Goal: Information Seeking & Learning: Learn about a topic

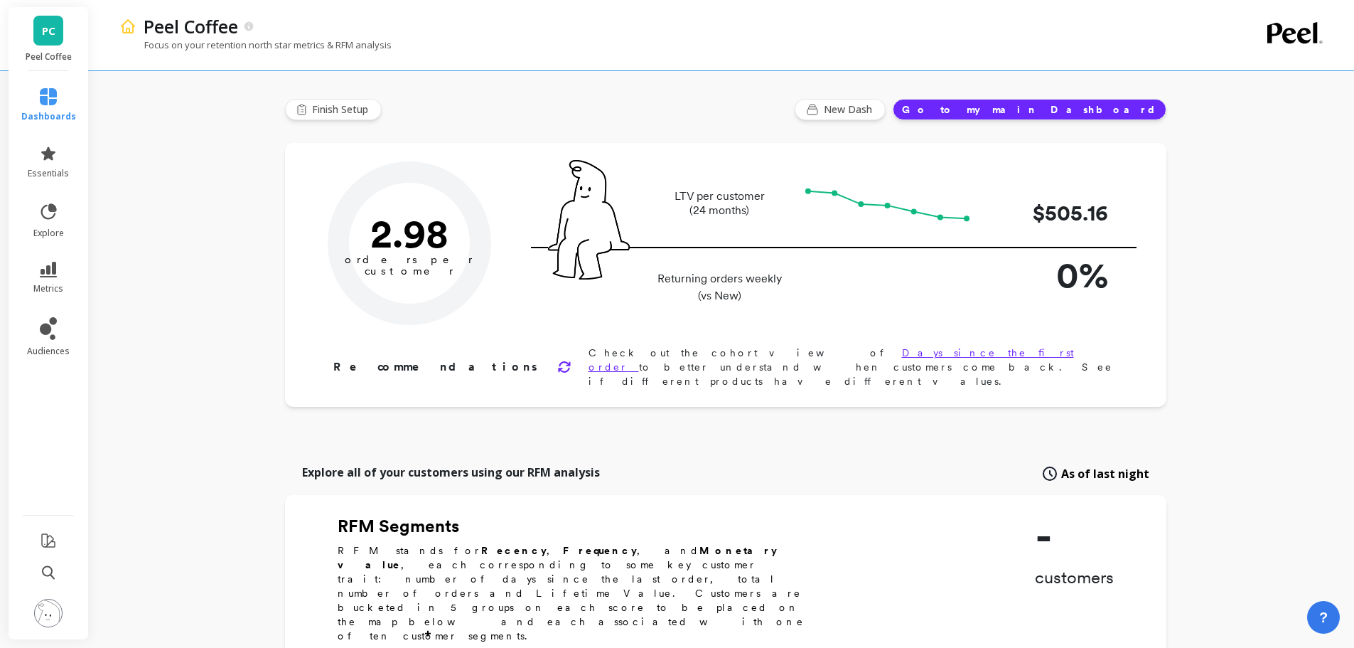
type input "Champions"
type input "8772"
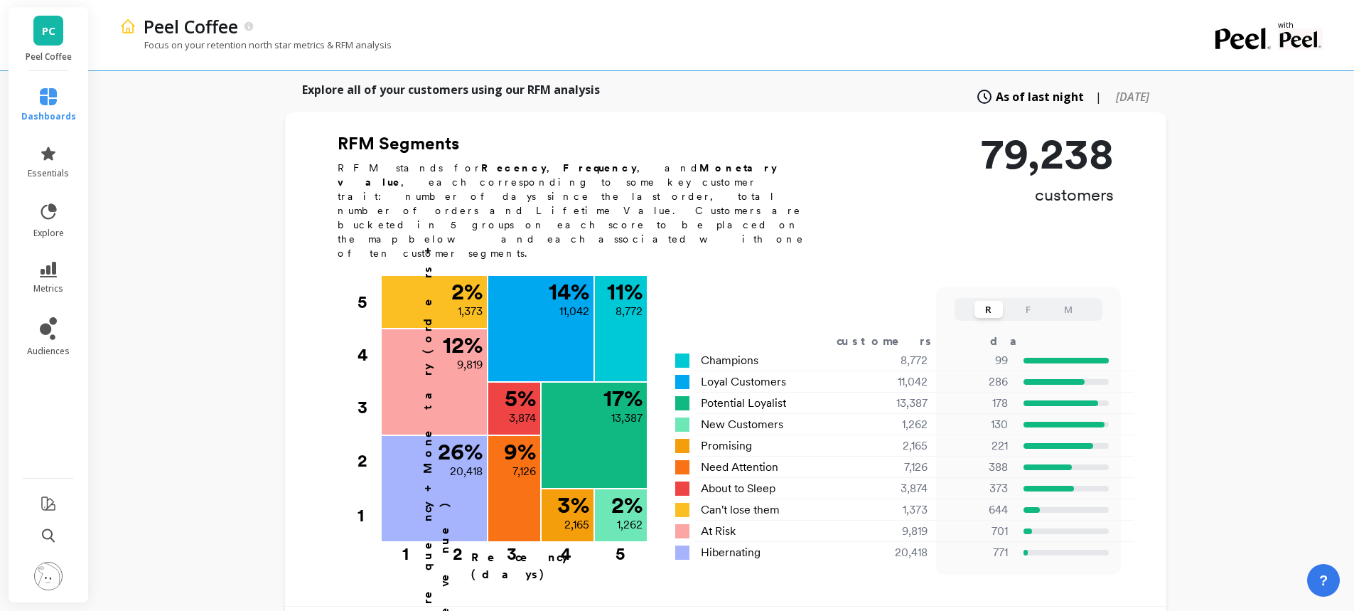
scroll to position [386, 0]
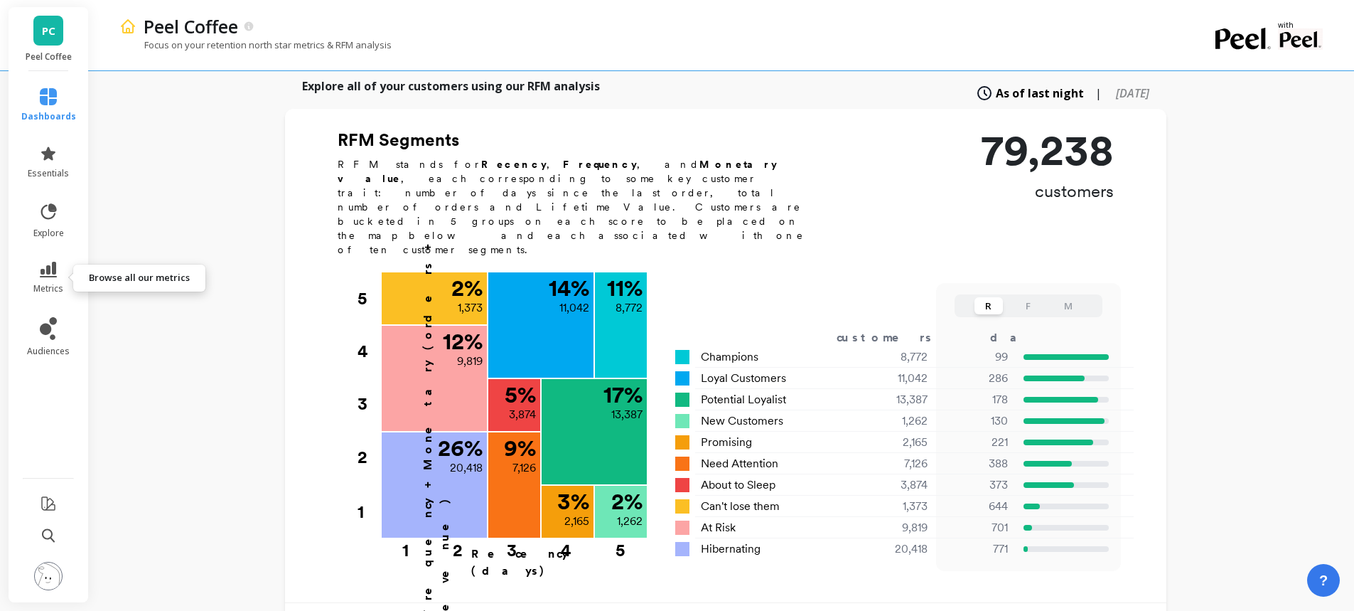
click at [53, 268] on icon at bounding box center [48, 270] width 17 height 16
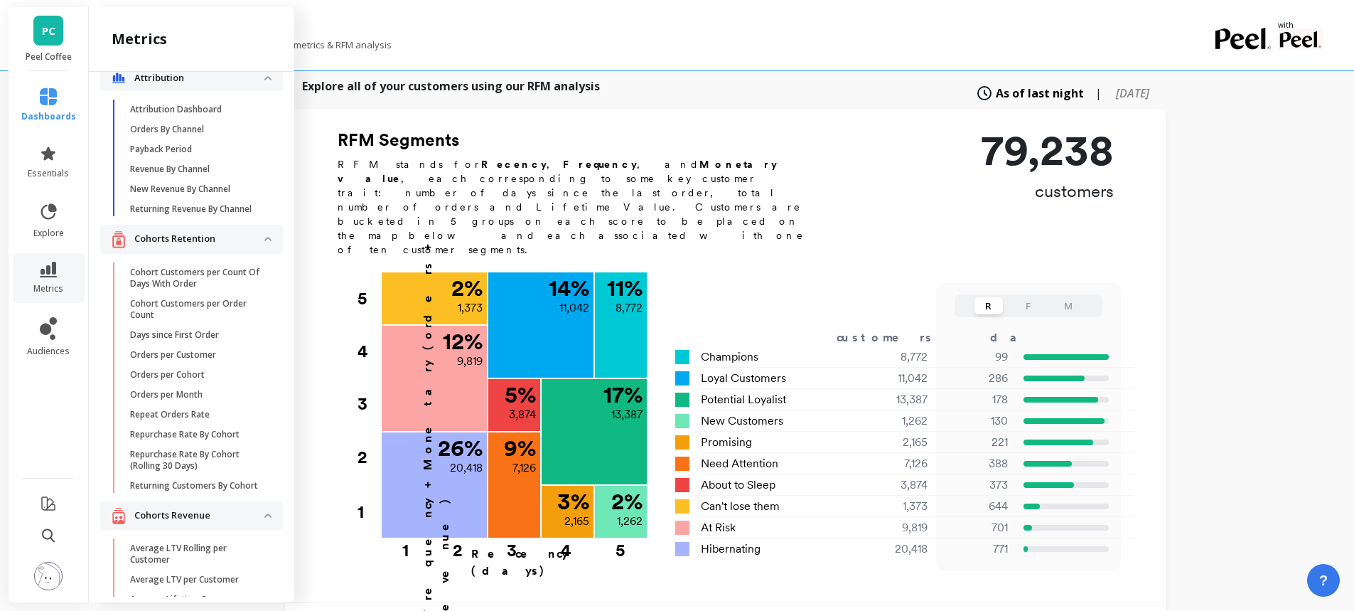
scroll to position [0, 0]
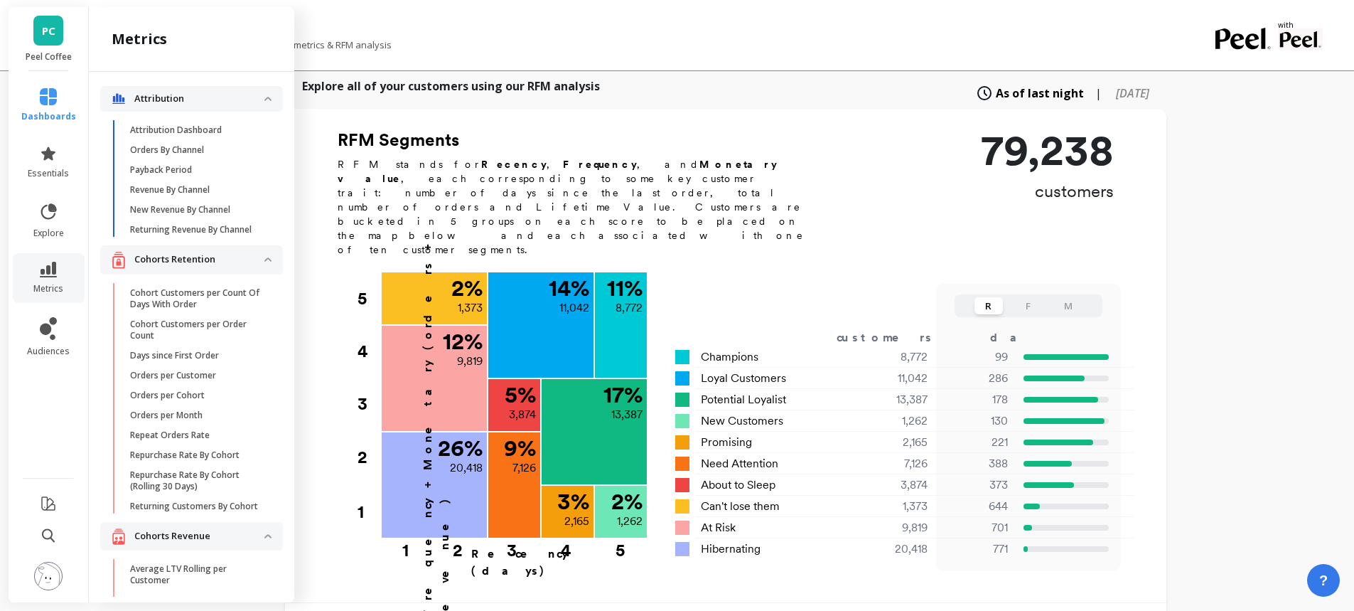
click at [166, 306] on p "Cohort Customers per Count Of Days With Order" at bounding box center [198, 298] width 136 height 23
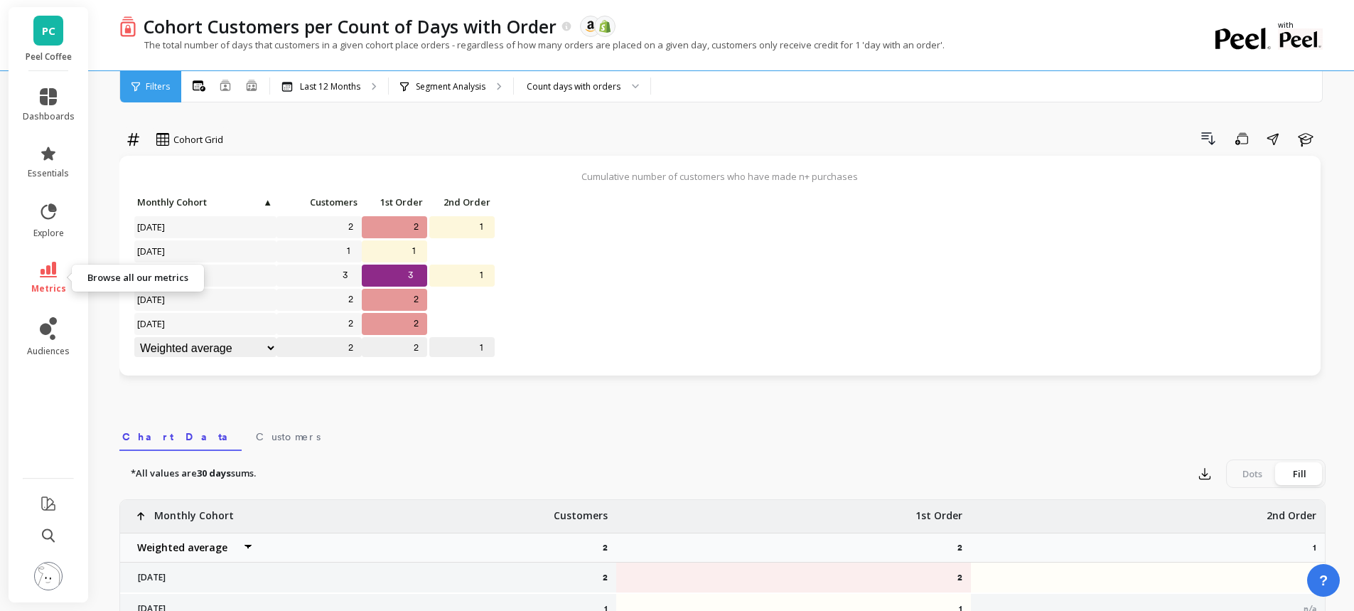
click at [55, 272] on icon at bounding box center [48, 270] width 17 height 16
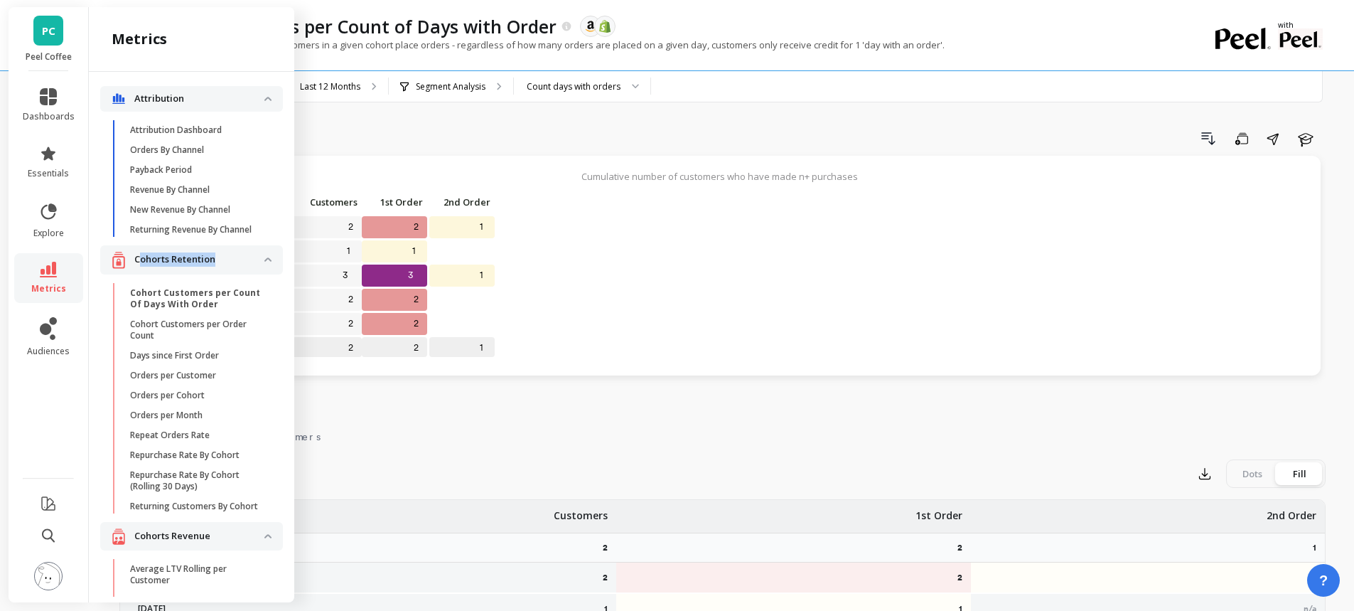
drag, startPoint x: 142, startPoint y: 272, endPoint x: 215, endPoint y: 281, distance: 73.8
click at [215, 274] on retention "Cohorts Retention" at bounding box center [191, 259] width 183 height 29
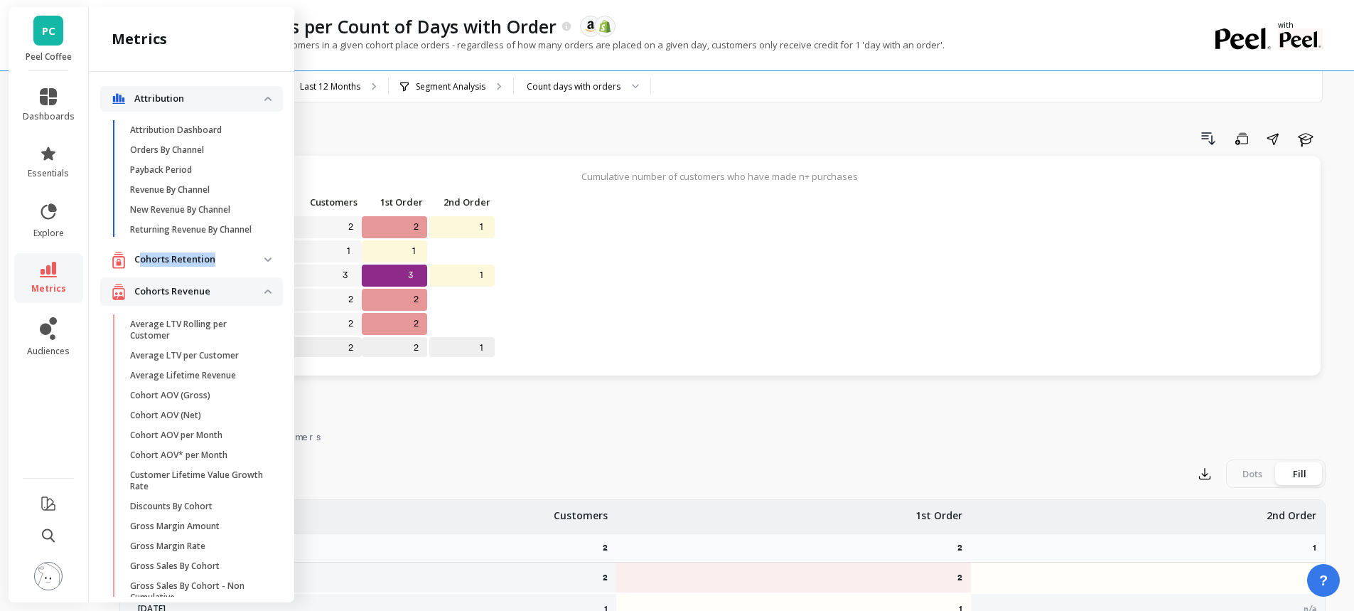
click at [241, 267] on p "Cohorts Retention" at bounding box center [199, 259] width 130 height 14
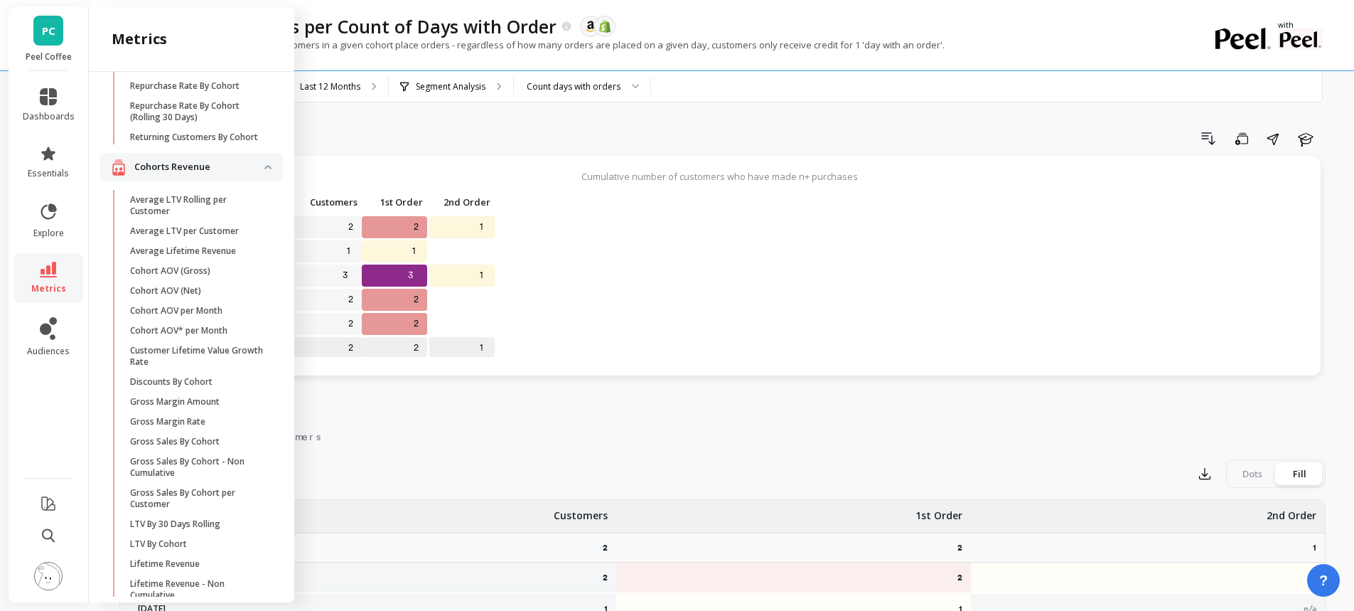
scroll to position [362, 0]
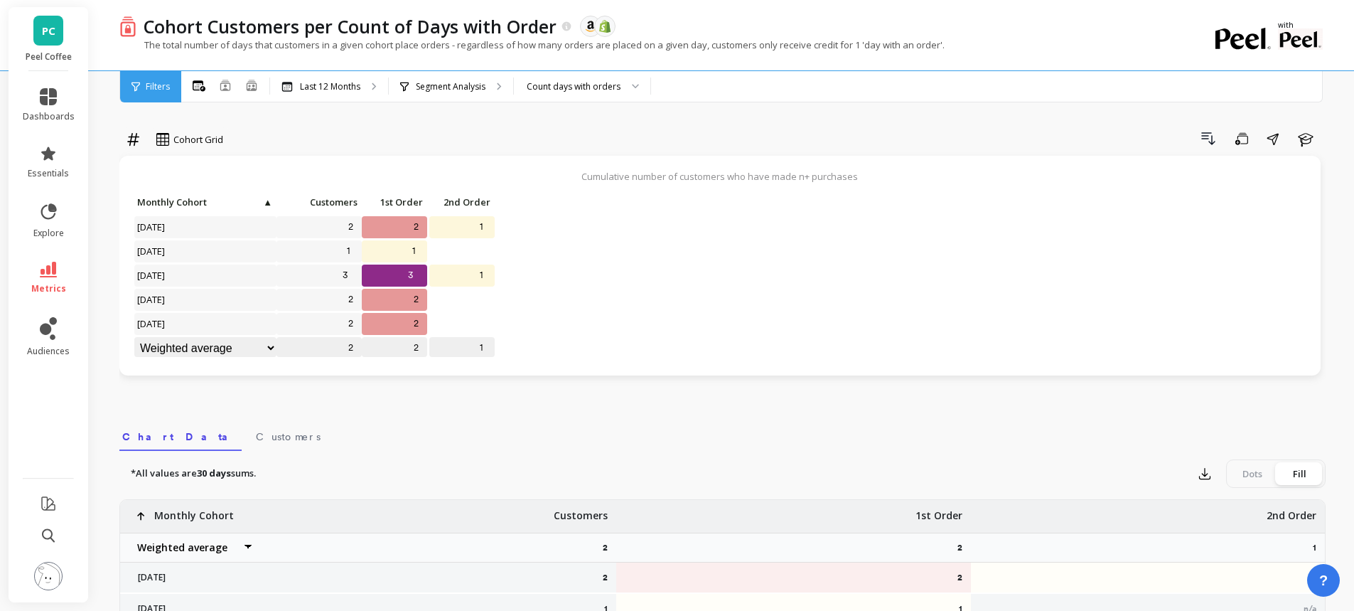
click at [400, 130] on div "Drill Down Save Share Learn" at bounding box center [779, 138] width 1092 height 23
drag, startPoint x: 464, startPoint y: 90, endPoint x: 424, endPoint y: 77, distance: 42.3
click at [424, 77] on div "Segment Analysis" at bounding box center [451, 86] width 124 height 31
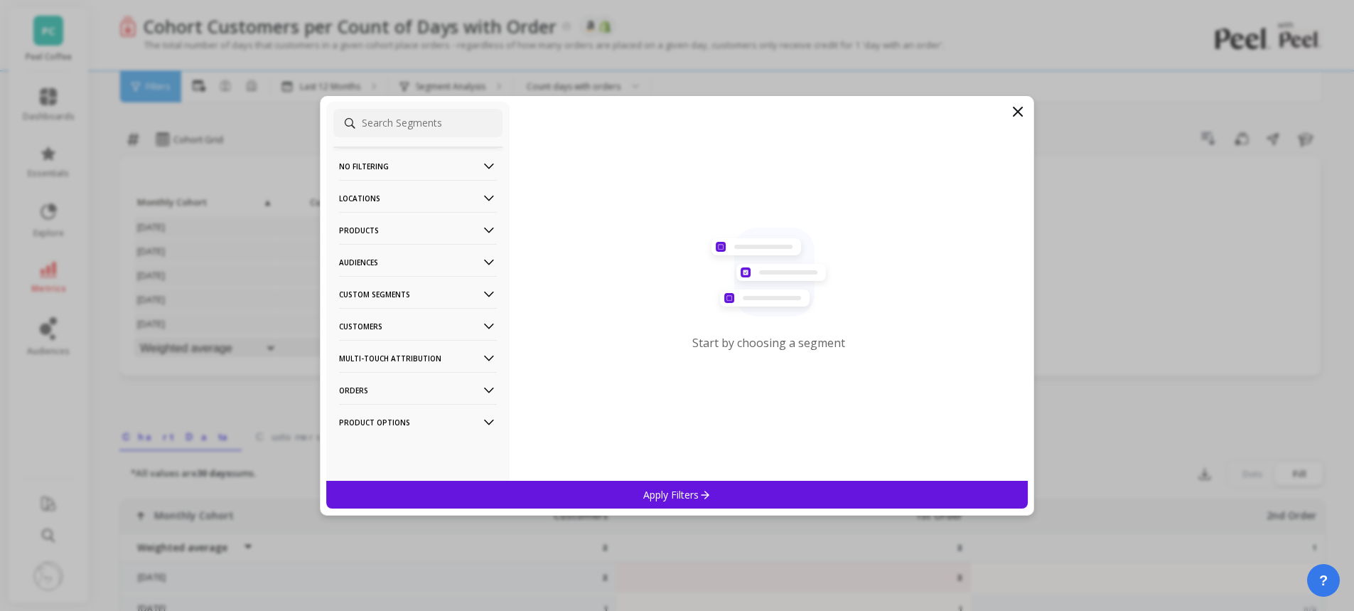
click at [365, 228] on p "Products" at bounding box center [418, 230] width 158 height 36
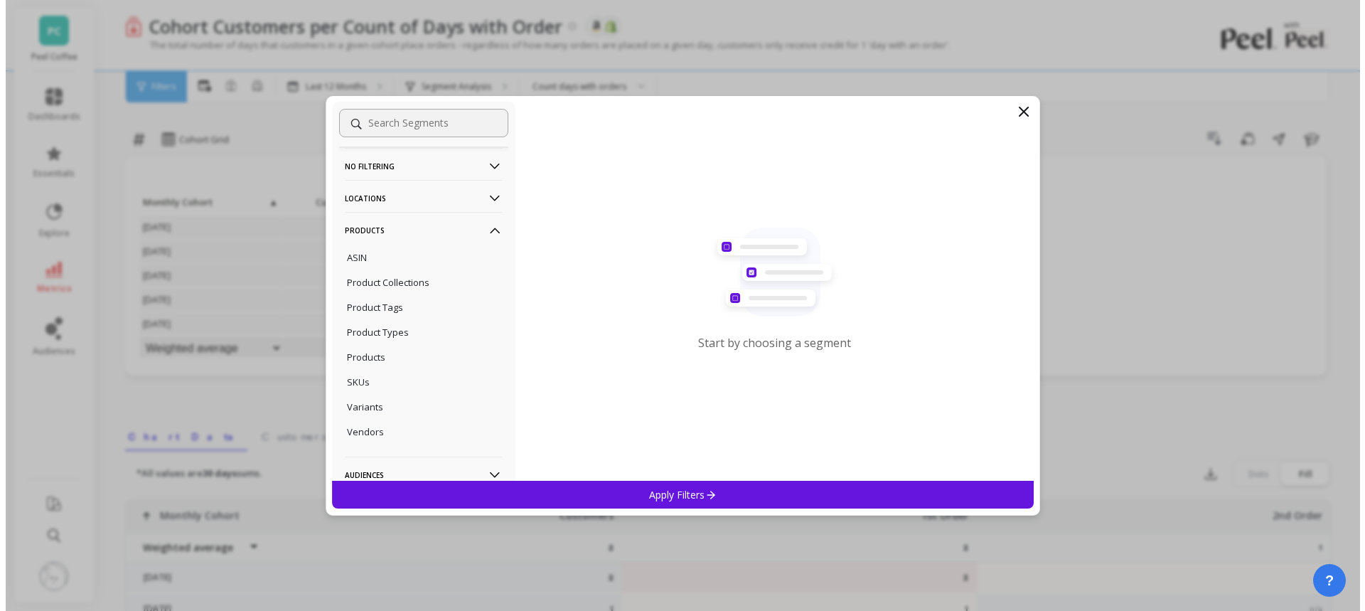
scroll to position [47, 0]
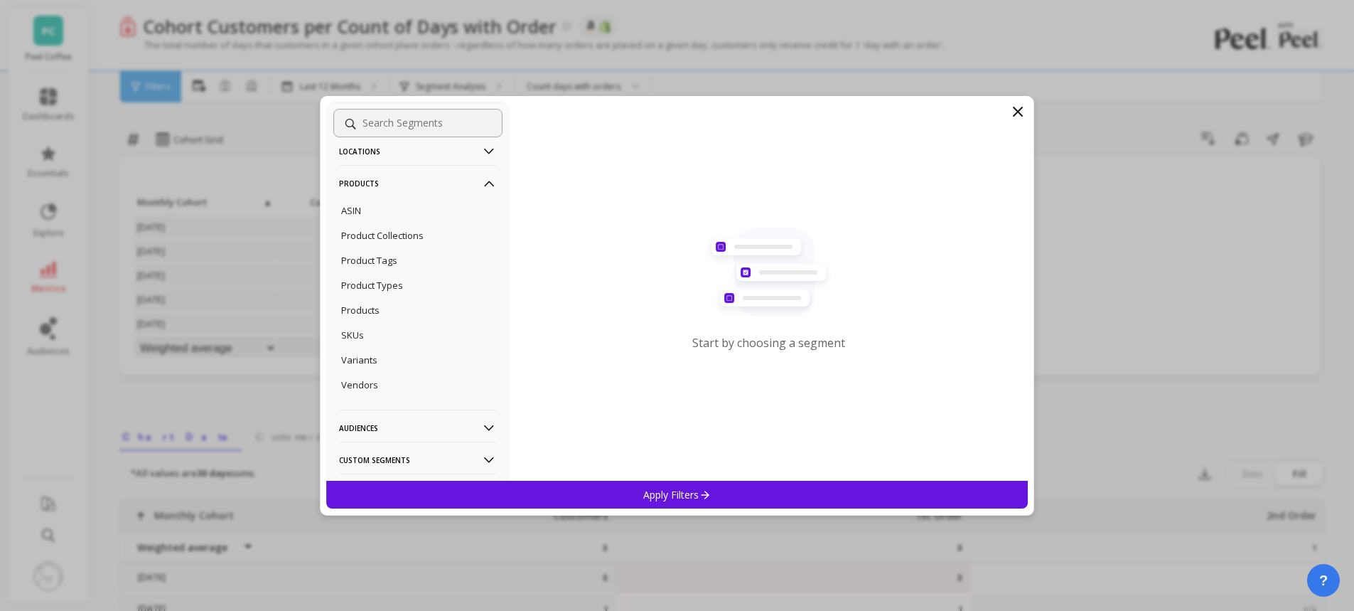
click at [371, 308] on p "Products" at bounding box center [360, 309] width 38 height 13
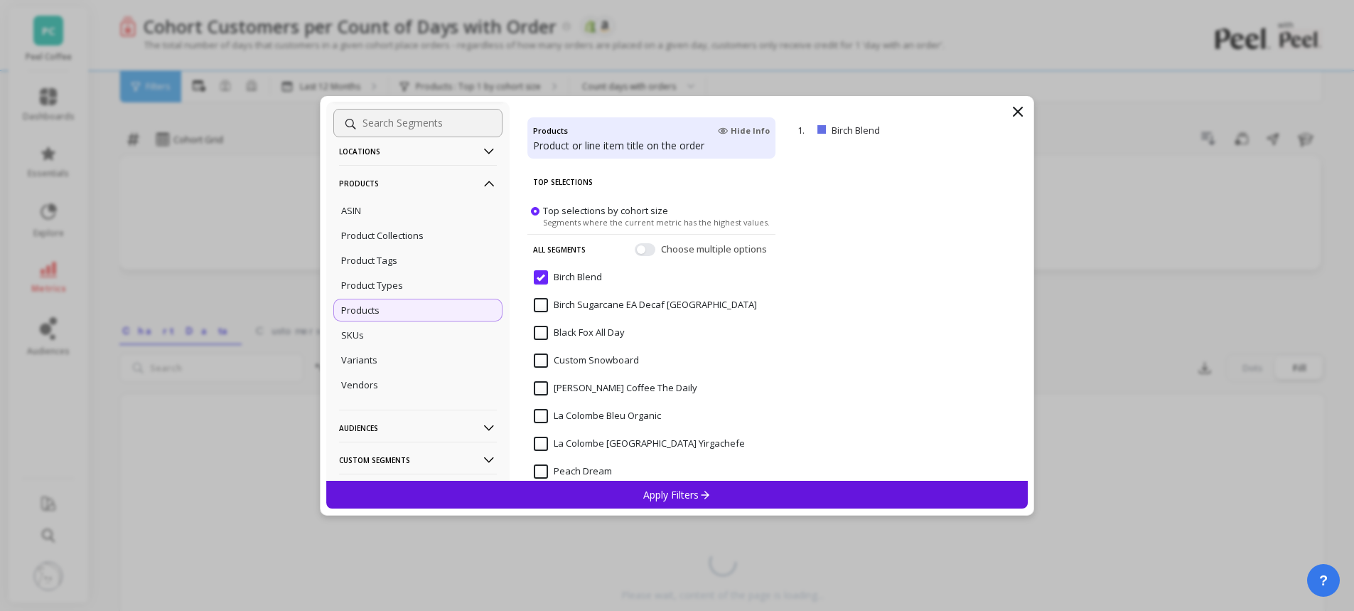
click at [653, 498] on p "Apply Filters" at bounding box center [677, 495] width 68 height 14
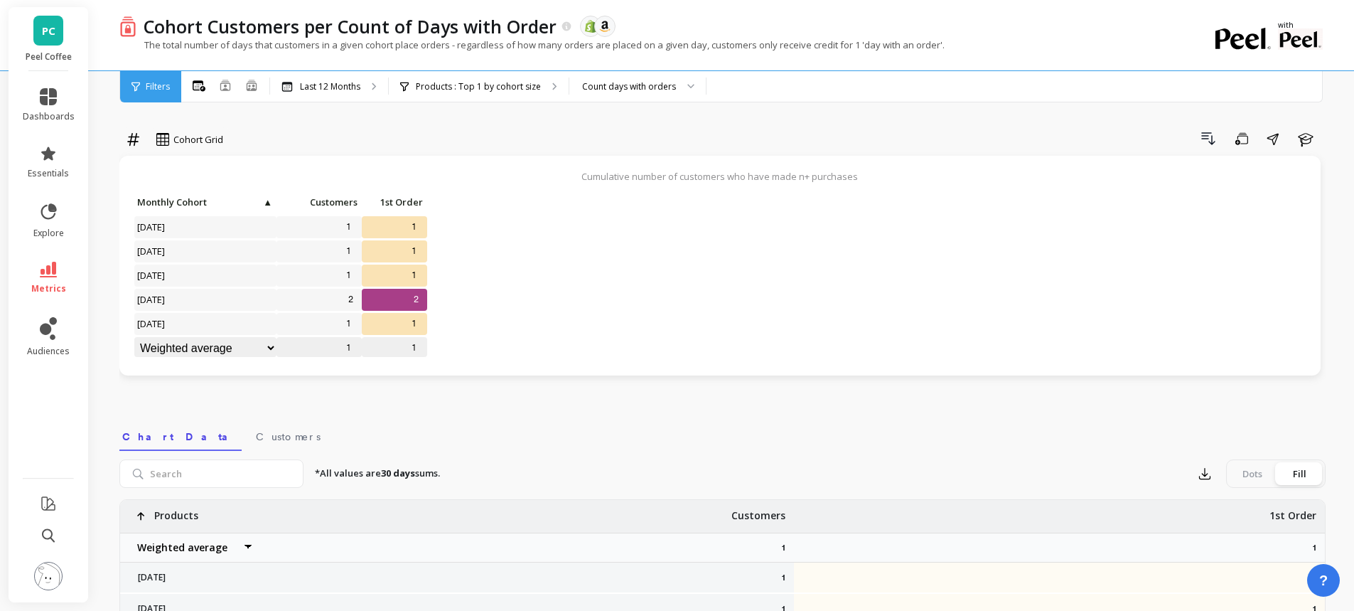
click at [343, 93] on div "Last 12 Months" at bounding box center [329, 86] width 118 height 31
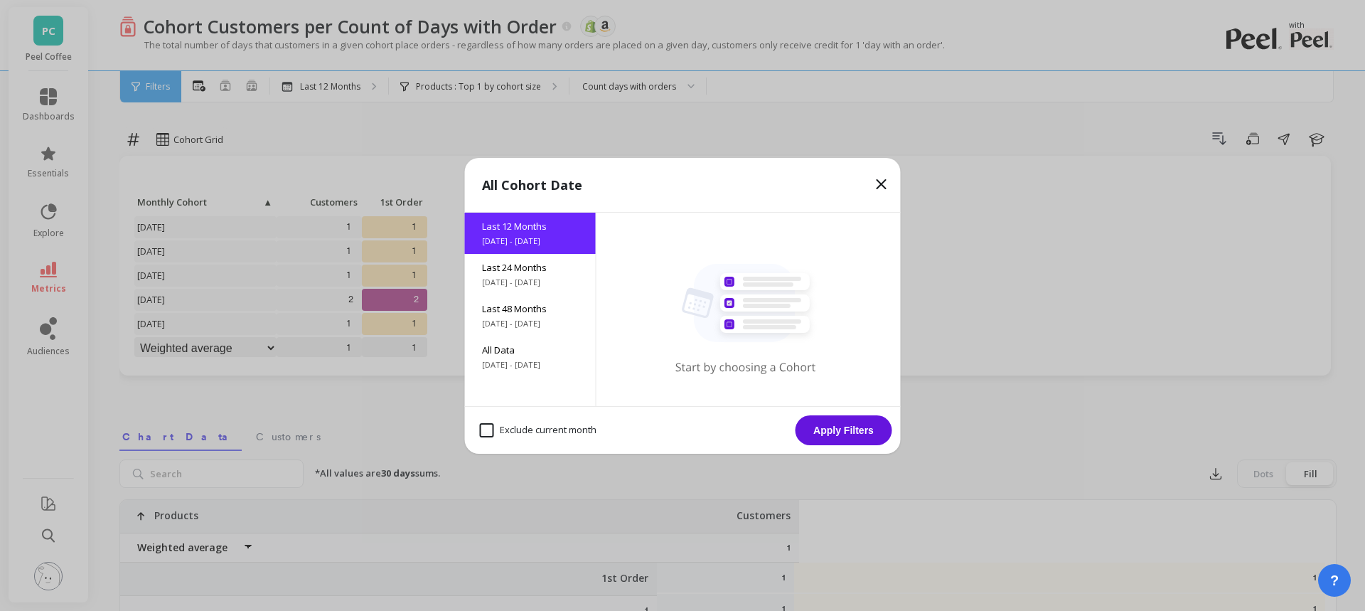
click at [527, 318] on span "8/25/2021 - 8/25/2025" at bounding box center [530, 323] width 97 height 11
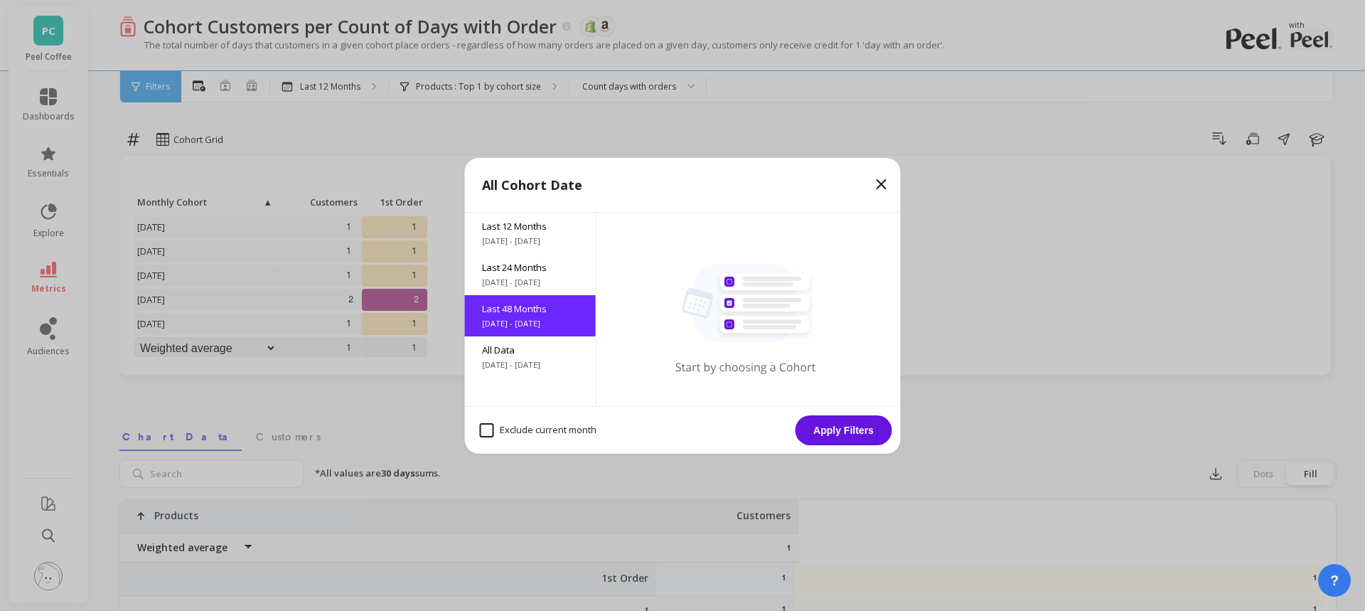
click at [858, 433] on button "Apply Filters" at bounding box center [843, 430] width 97 height 30
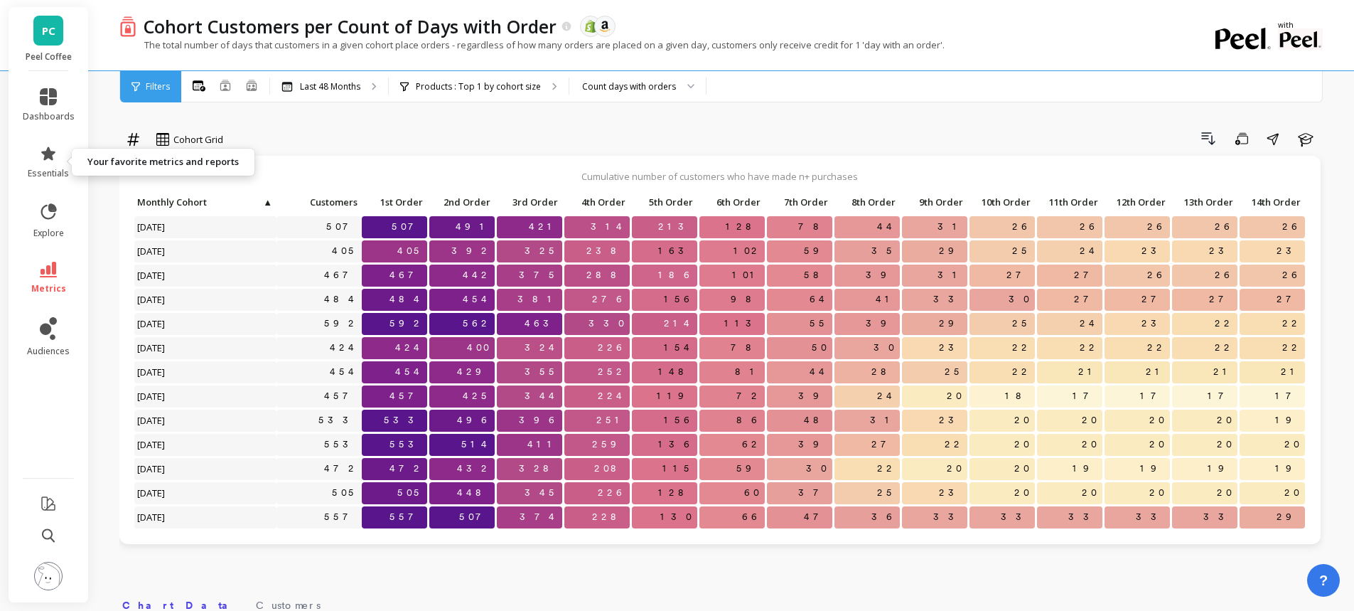
click at [53, 152] on icon at bounding box center [48, 153] width 14 height 14
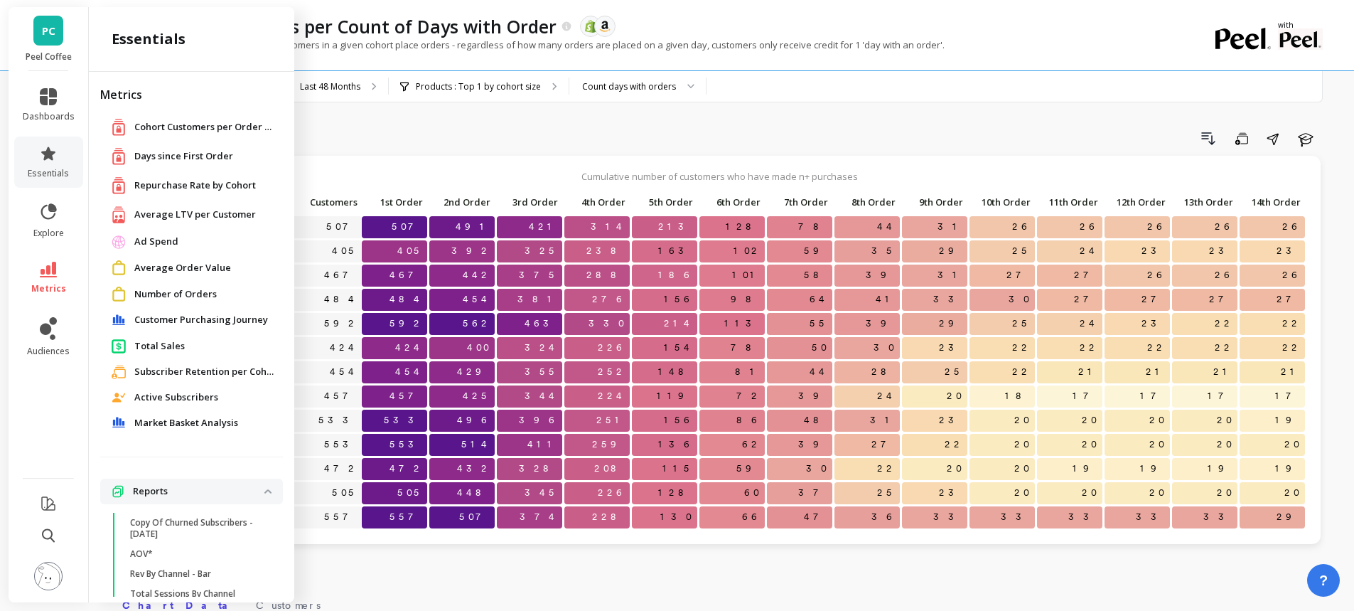
click at [55, 154] on icon at bounding box center [48, 153] width 17 height 17
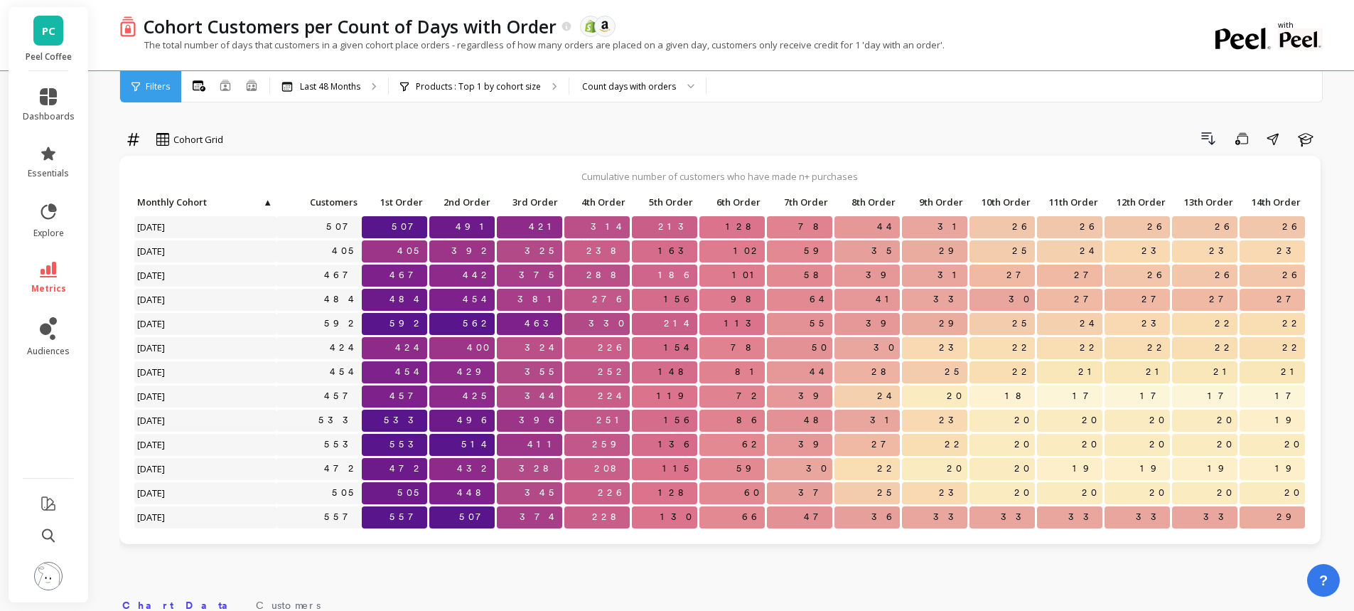
click at [55, 153] on icon at bounding box center [48, 153] width 14 height 14
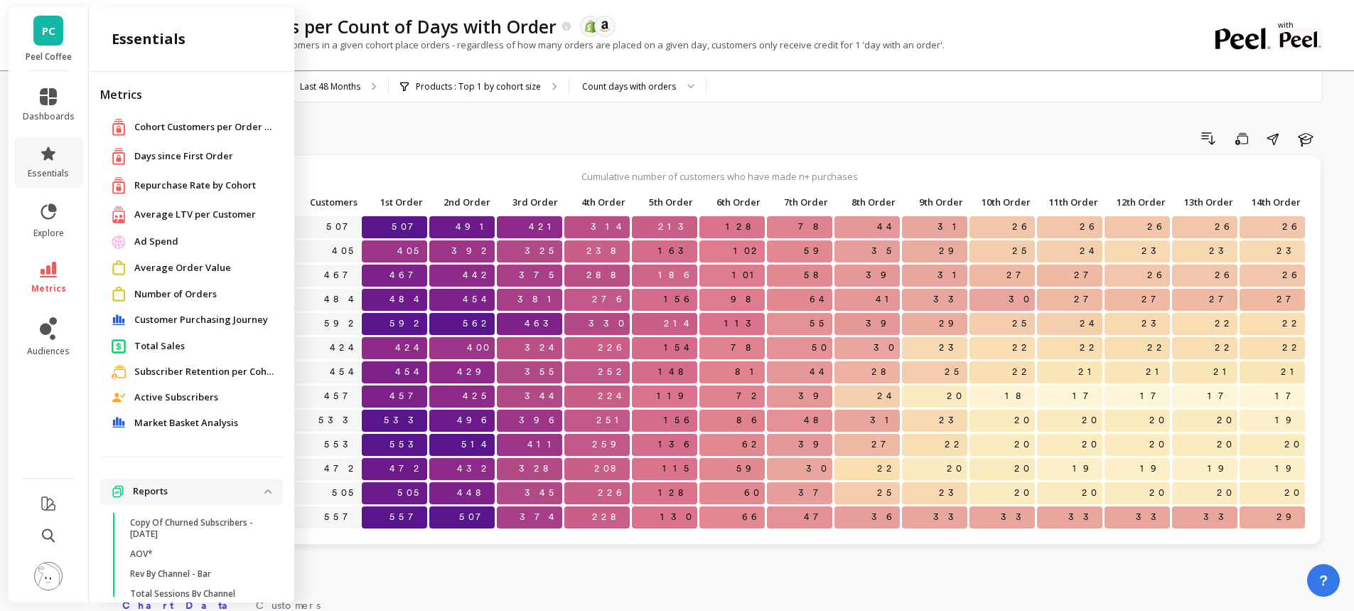
click at [149, 240] on span "Ad Spend" at bounding box center [156, 242] width 44 height 14
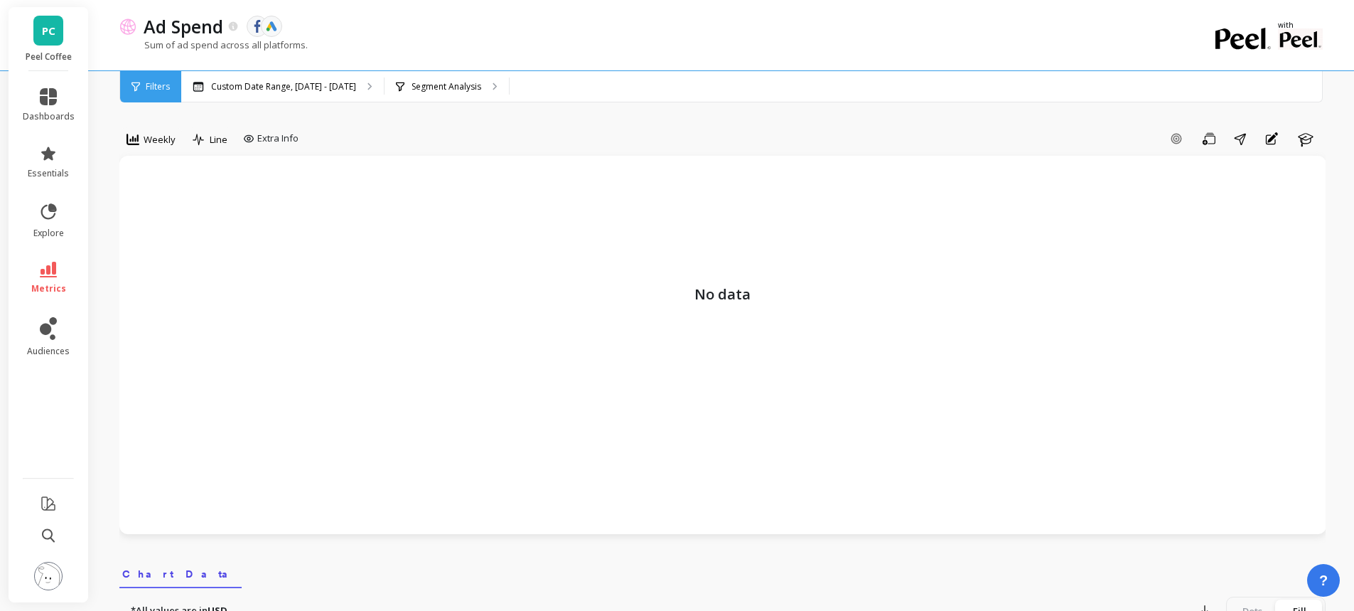
click at [319, 89] on p "Custom Date Range, Mar 1 - Aug 24" at bounding box center [283, 86] width 145 height 11
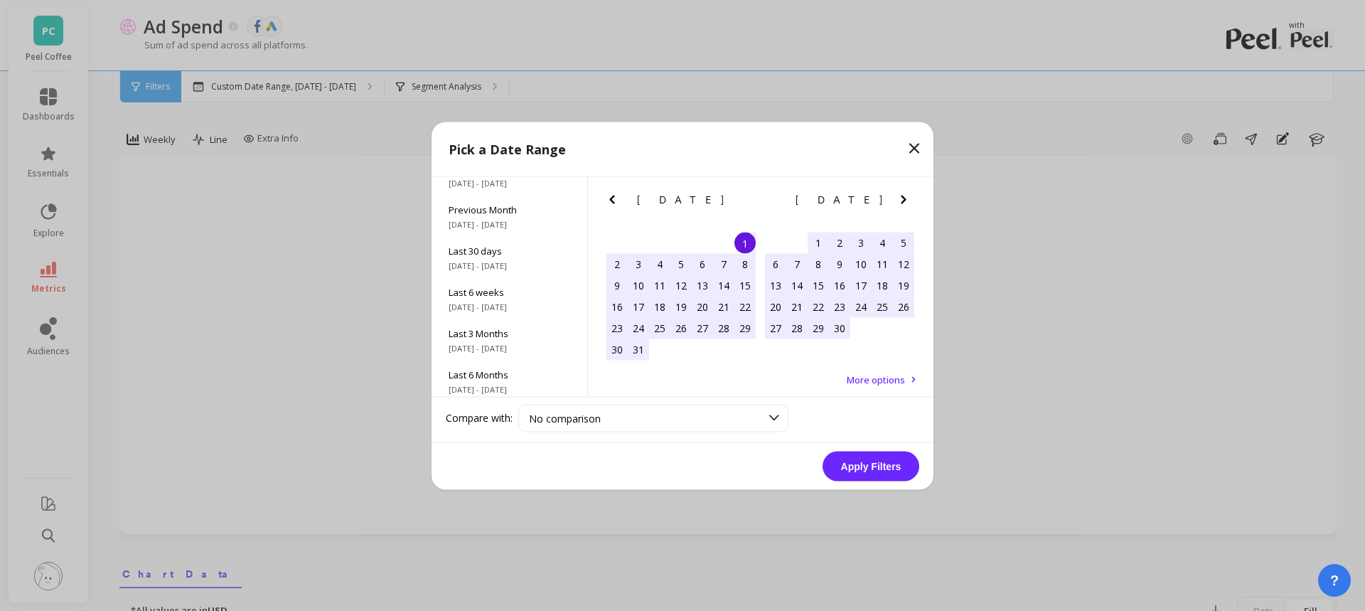
scroll to position [142, 0]
click at [517, 371] on span "Last 3 Years" at bounding box center [509, 377] width 122 height 13
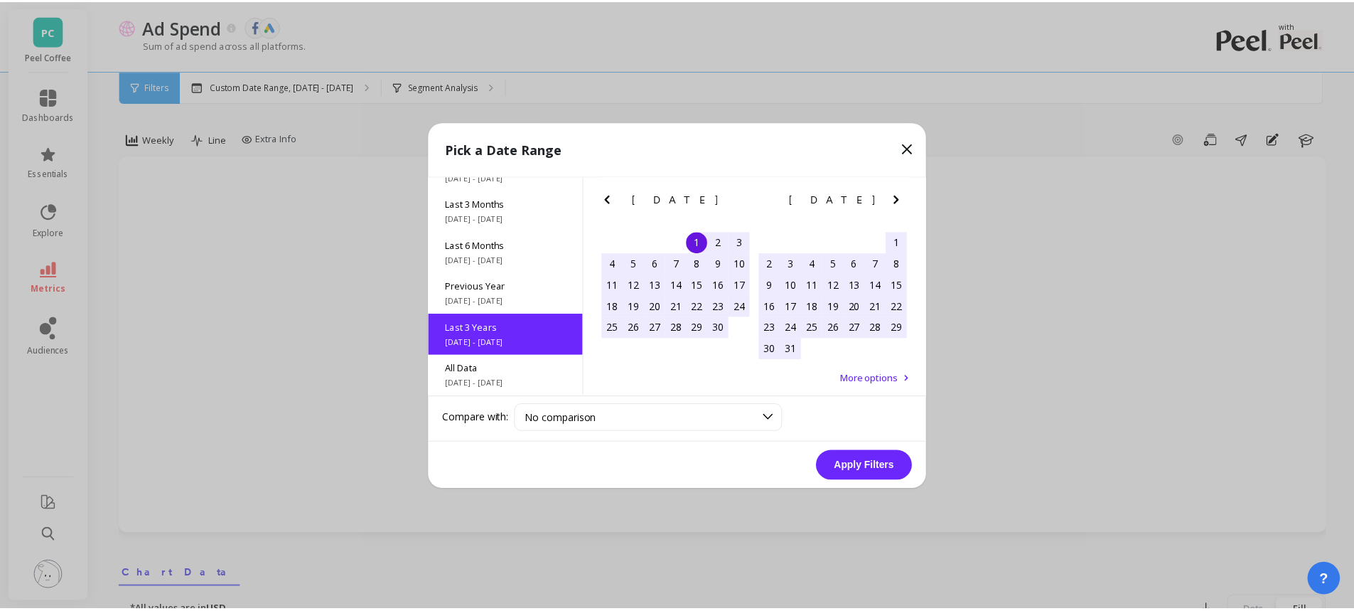
scroll to position [193, 0]
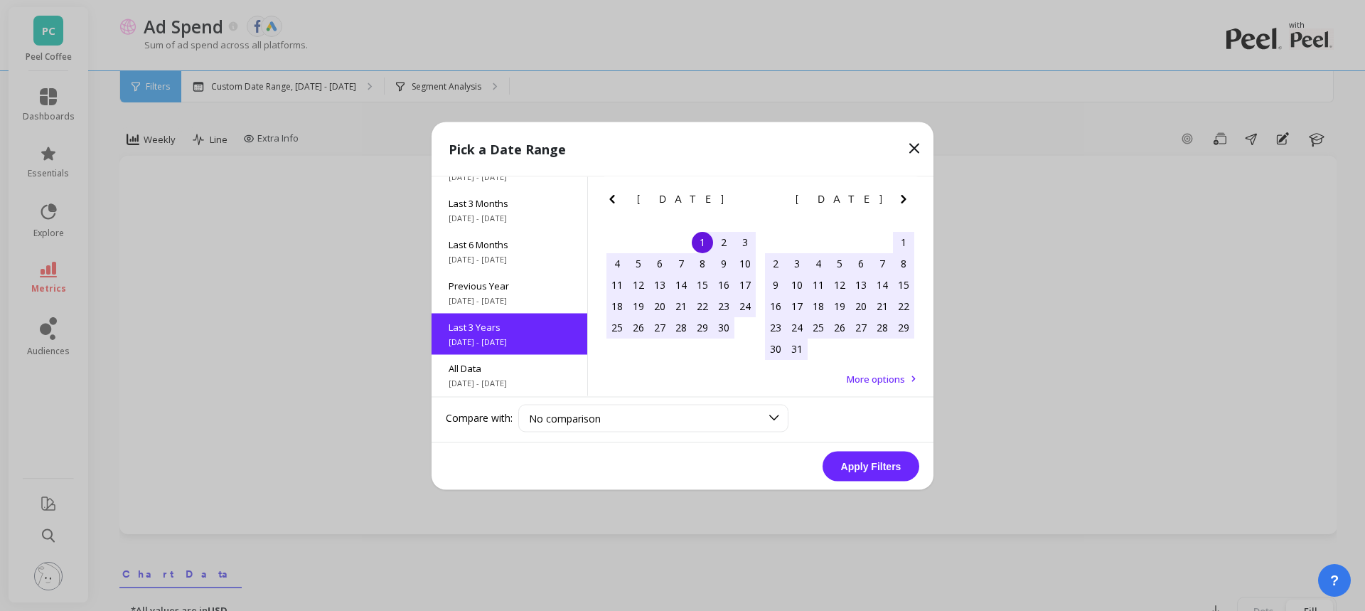
click at [858, 463] on button "Apply Filters" at bounding box center [870, 466] width 97 height 30
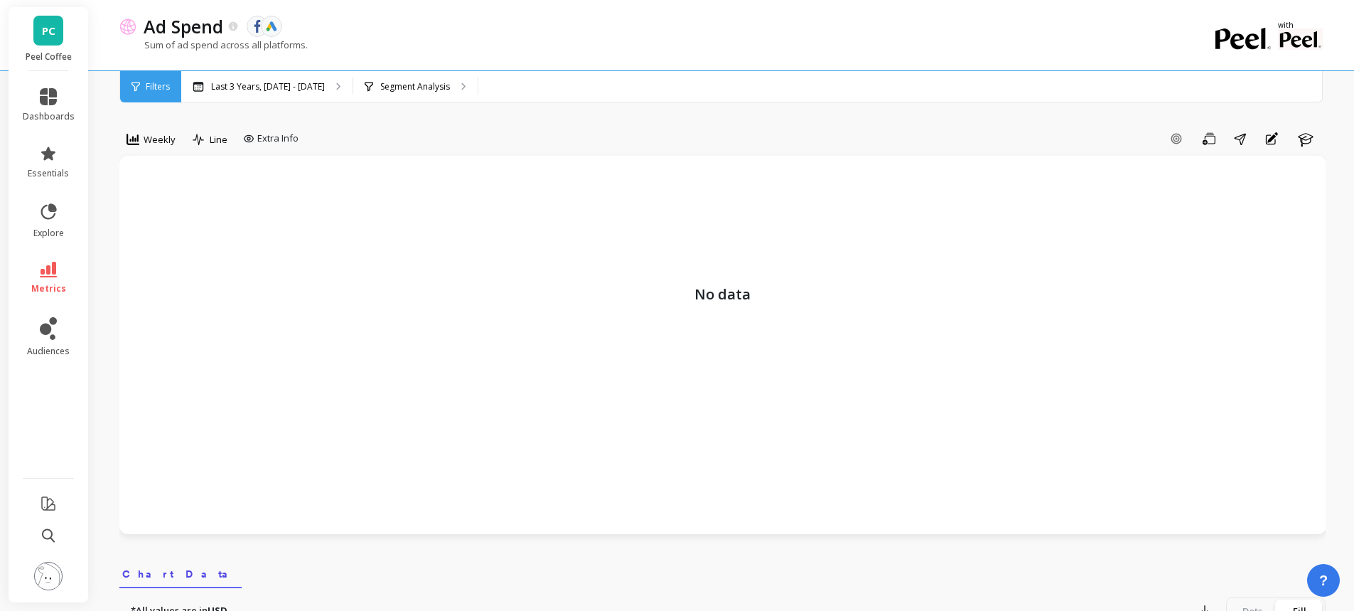
click at [483, 142] on div "Add Goal Save Share Annotations Learn" at bounding box center [814, 138] width 1021 height 23
click at [52, 217] on icon at bounding box center [49, 211] width 16 height 16
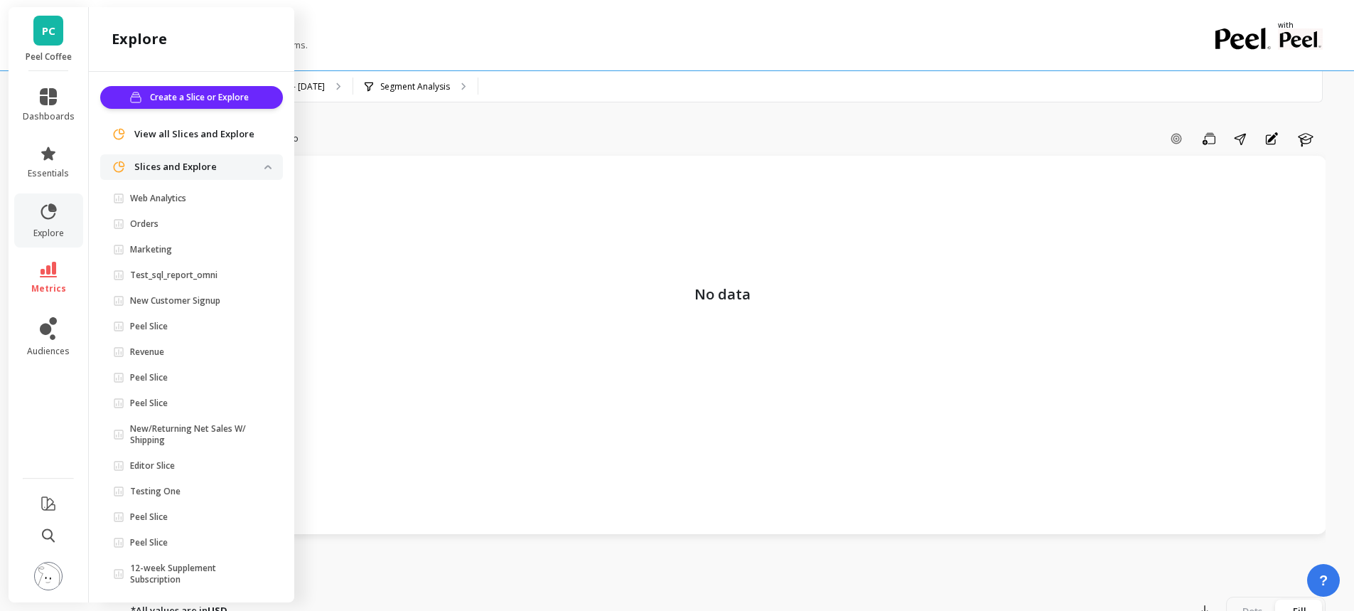
click at [175, 224] on span "Orders" at bounding box center [188, 223] width 151 height 11
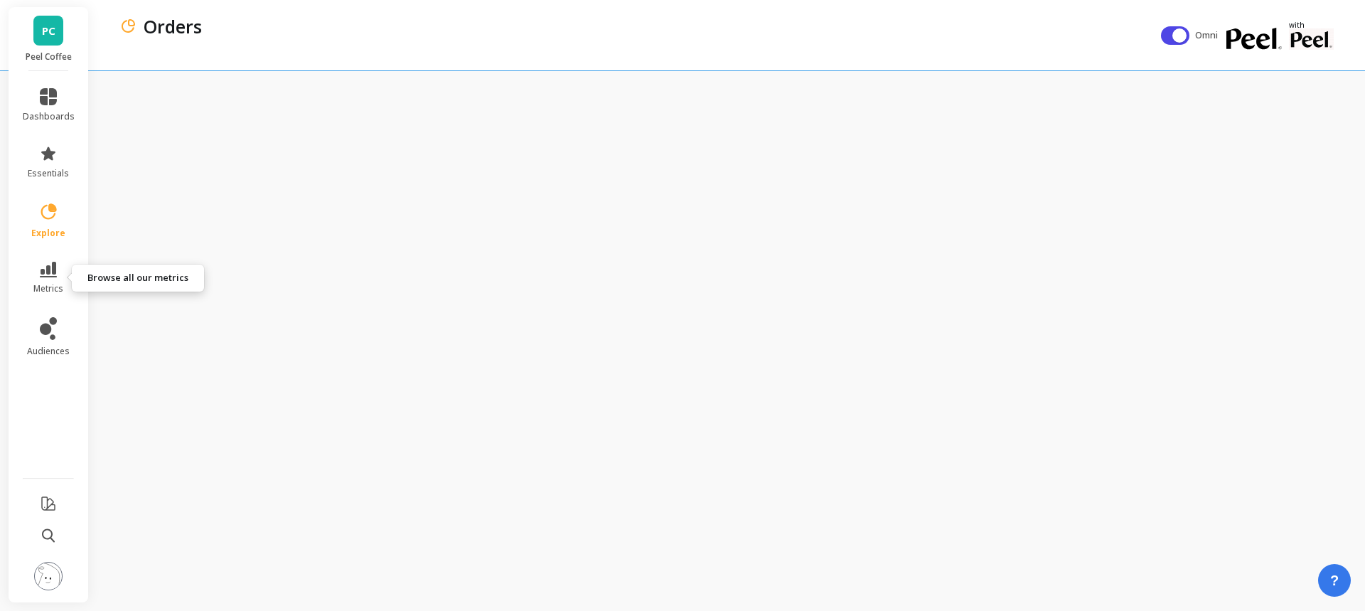
click at [47, 269] on icon at bounding box center [48, 270] width 17 height 16
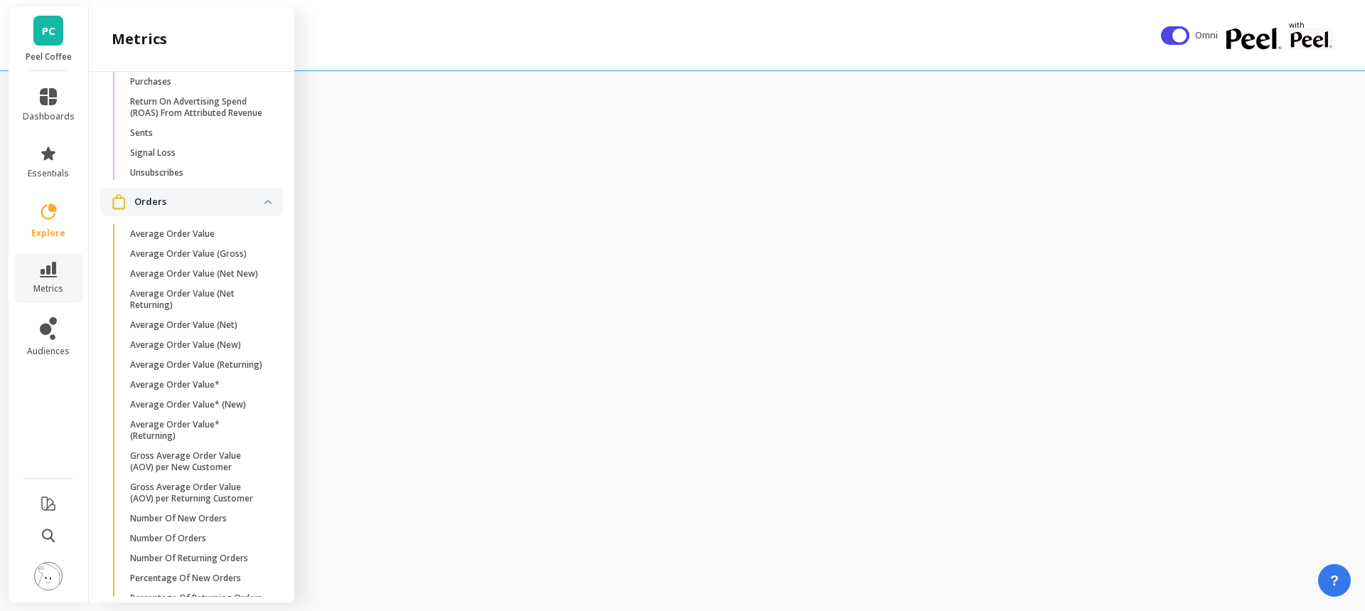
scroll to position [2321, 0]
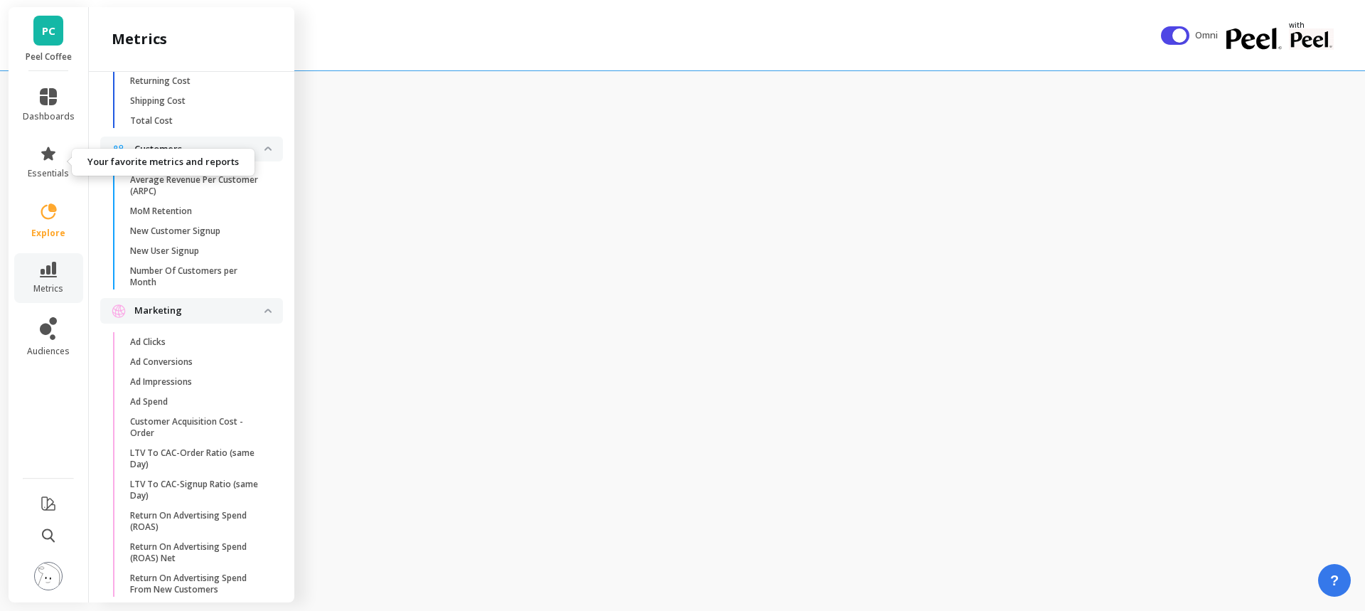
click at [59, 171] on span "essentials" at bounding box center [48, 173] width 41 height 11
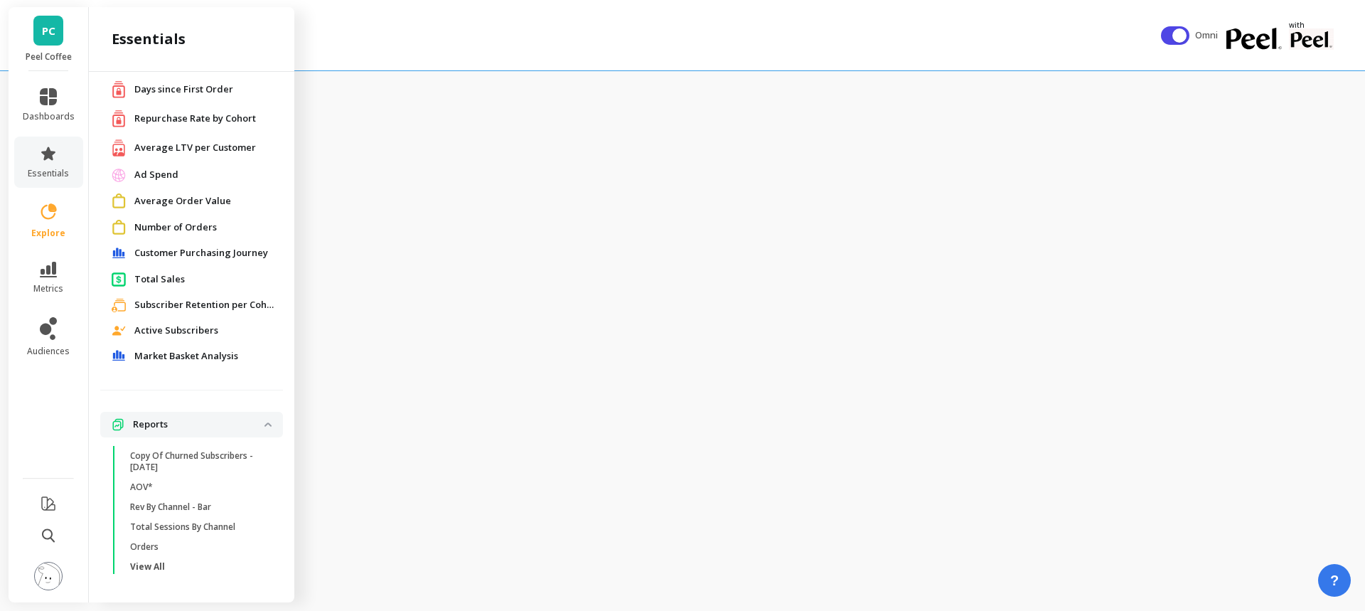
scroll to position [0, 0]
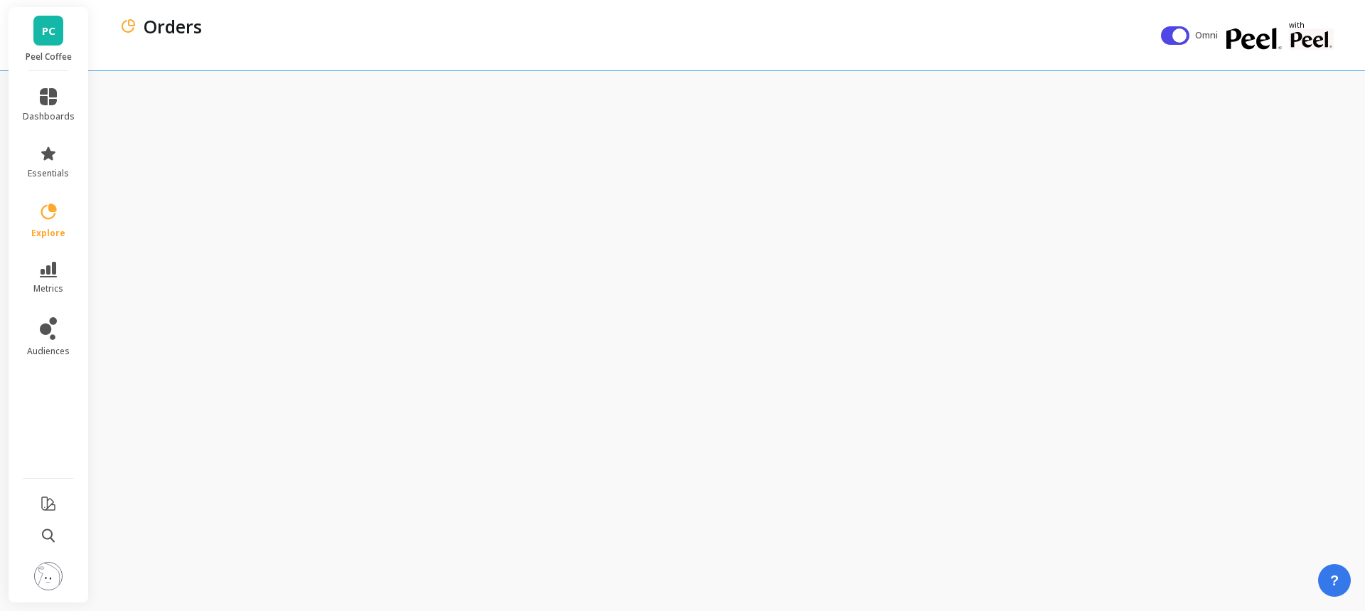
click at [759, 67] on div "Orders" at bounding box center [639, 35] width 1041 height 70
click at [67, 217] on link "explore" at bounding box center [49, 220] width 52 height 37
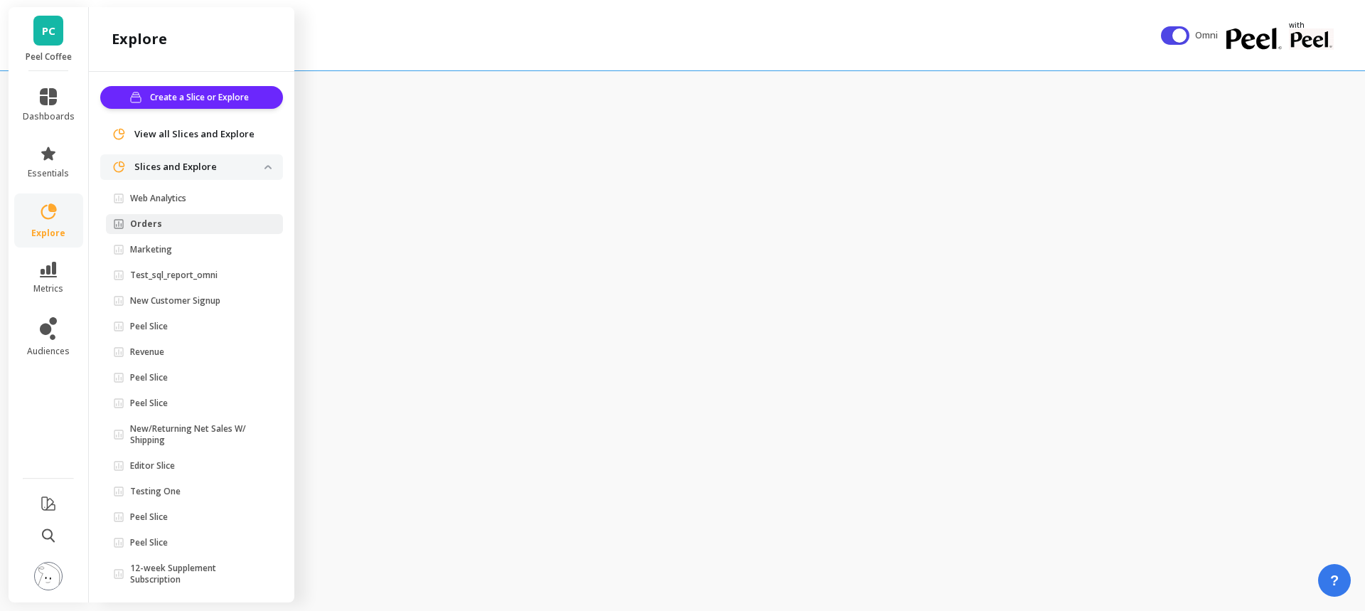
click at [182, 197] on p "Web Analytics" at bounding box center [158, 198] width 56 height 11
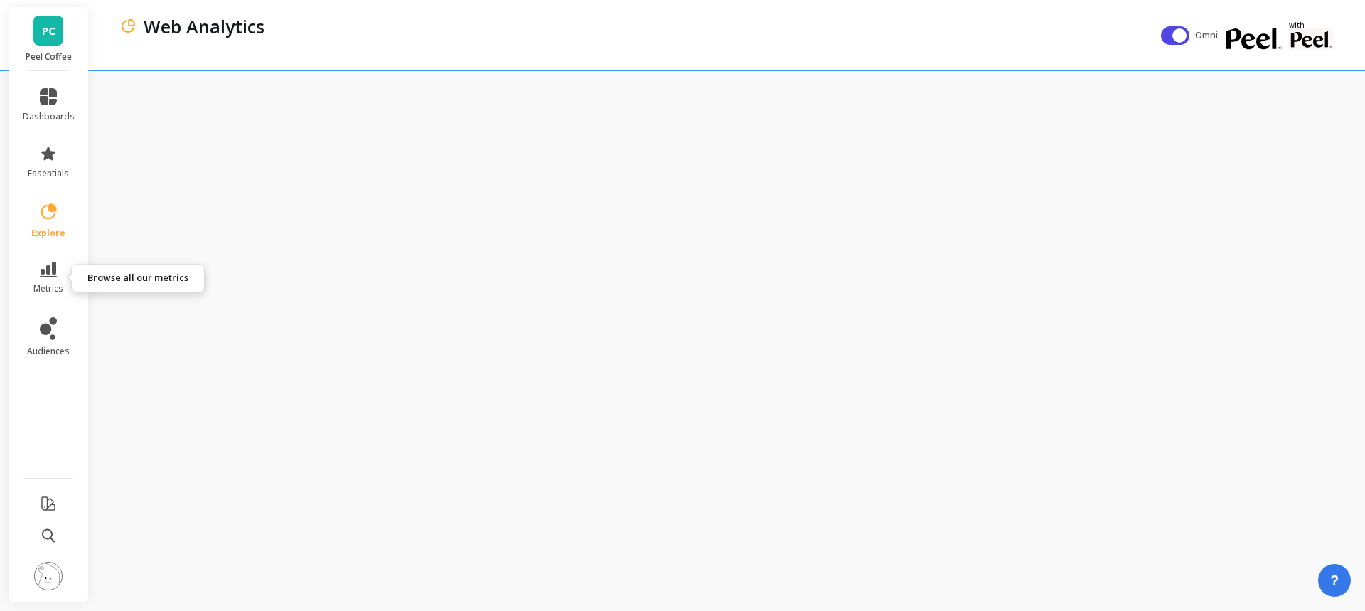
click at [58, 276] on link "metrics" at bounding box center [49, 278] width 52 height 33
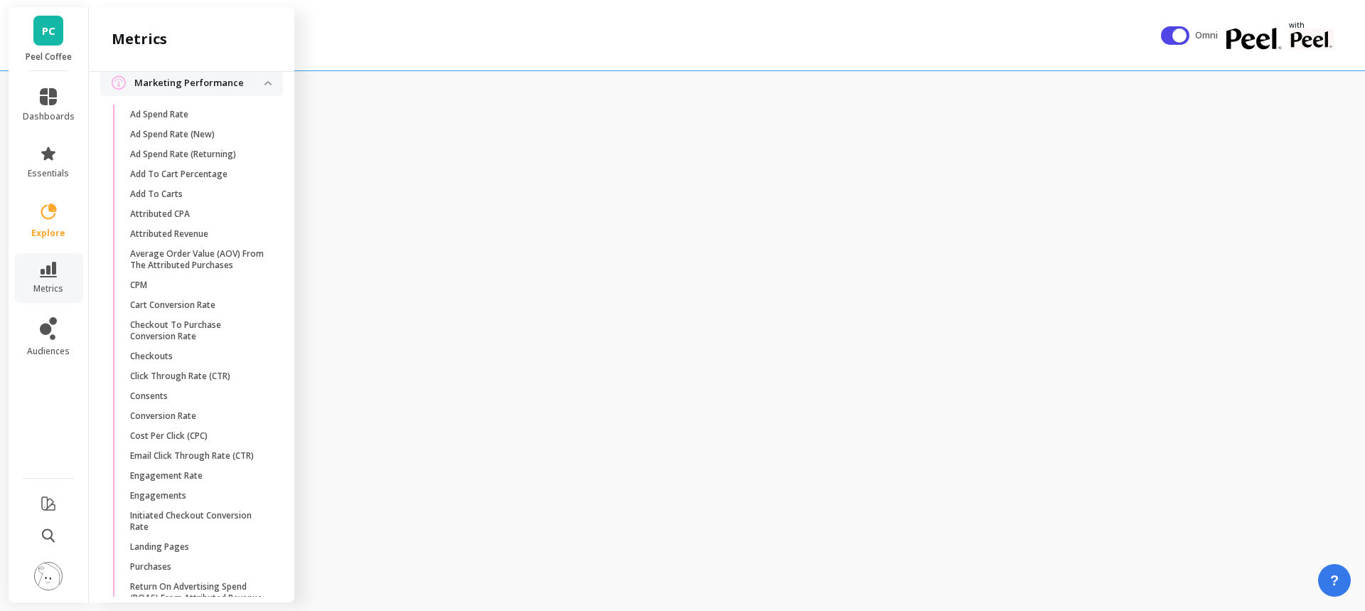
scroll to position [1796, 0]
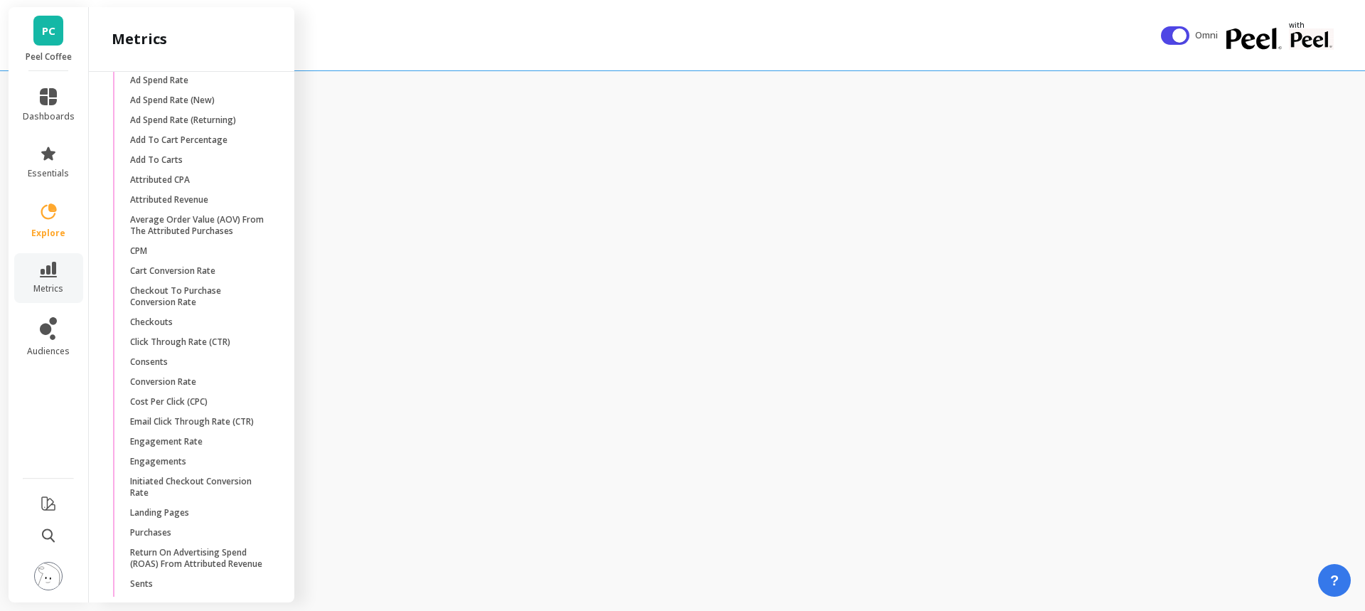
click at [198, 427] on p "Email Click Through Rate (CTR)" at bounding box center [192, 421] width 124 height 11
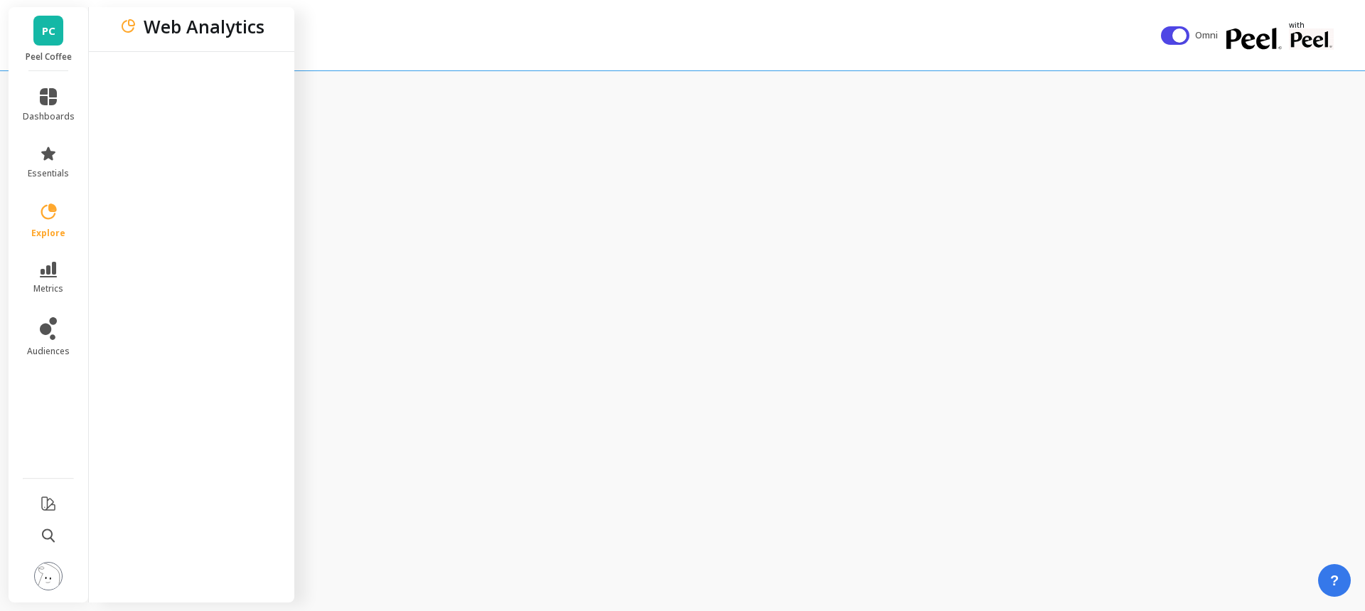
scroll to position [0, 0]
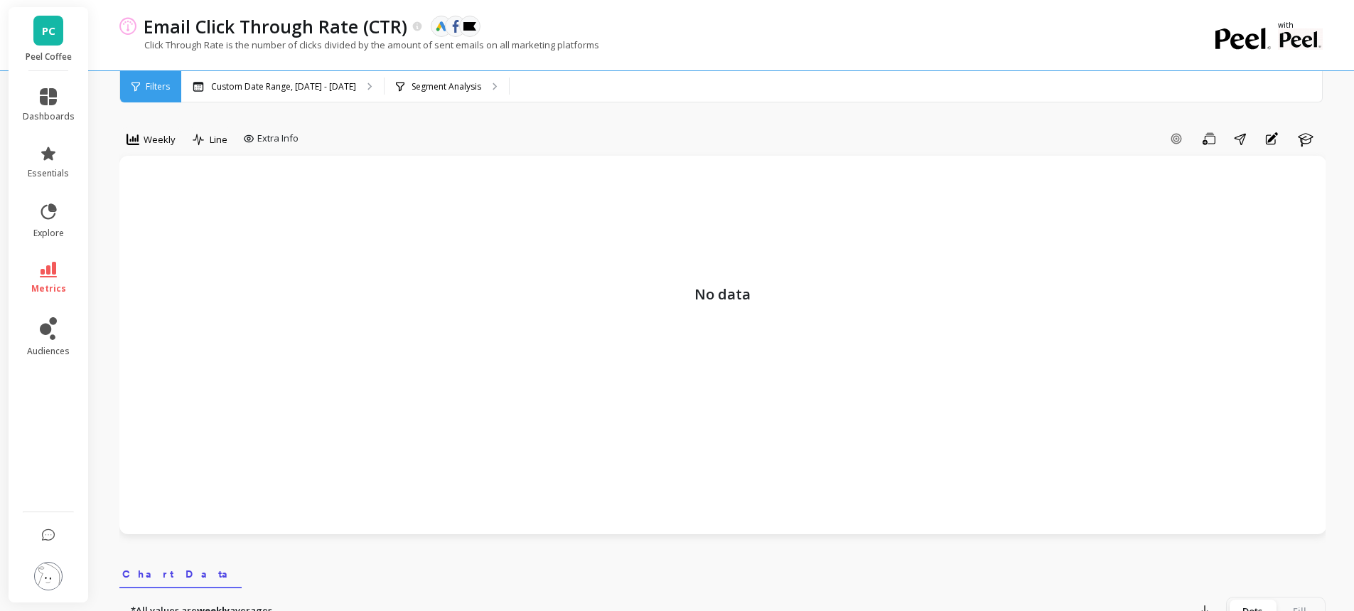
click at [298, 82] on p "Custom Date Range, [DATE] - [DATE]" at bounding box center [283, 86] width 145 height 11
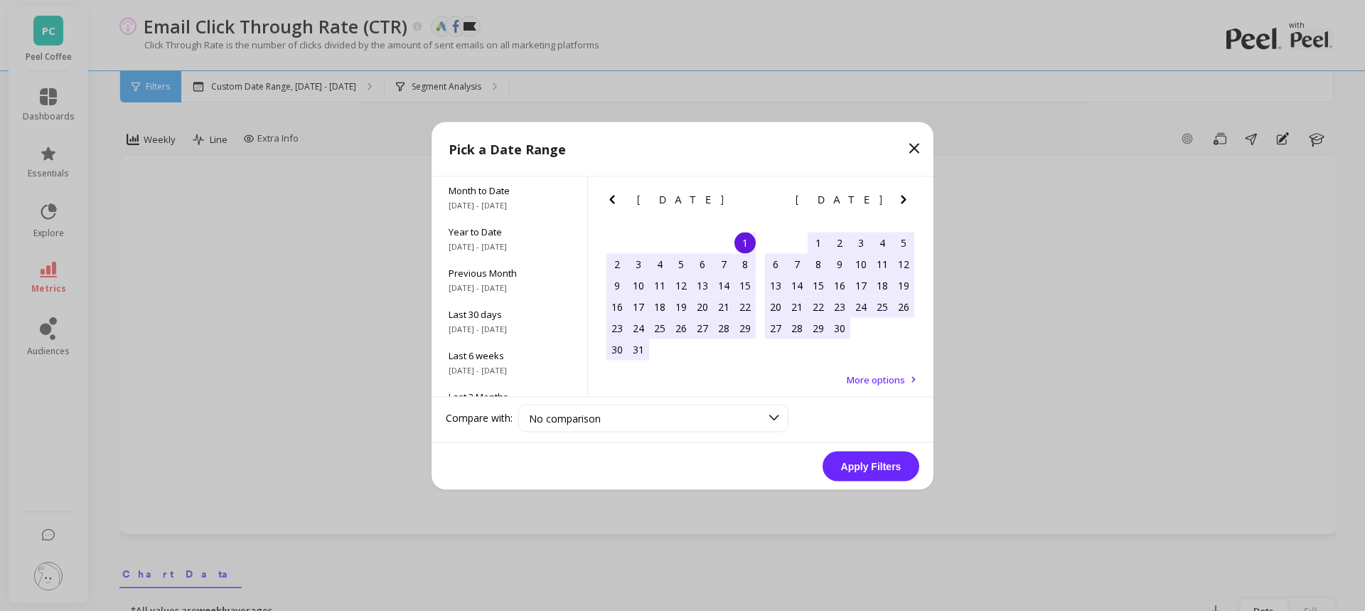
scroll to position [193, 0]
click at [510, 377] on span "[DATE] - [DATE]" at bounding box center [509, 382] width 122 height 11
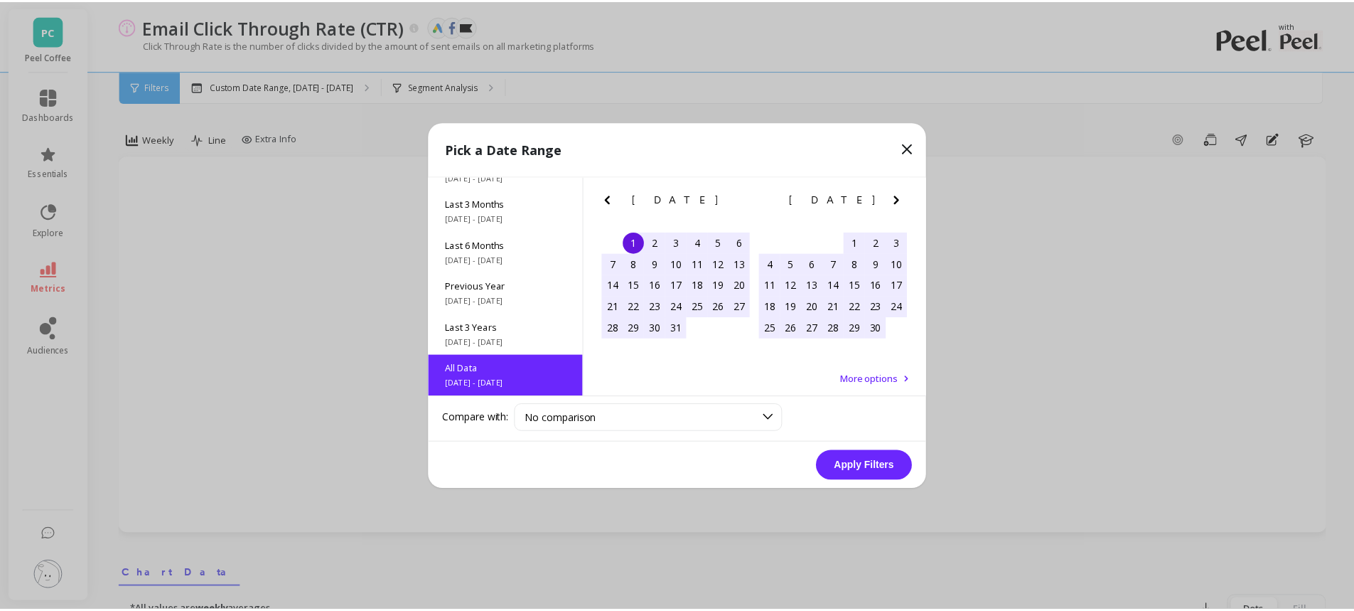
scroll to position [1, 0]
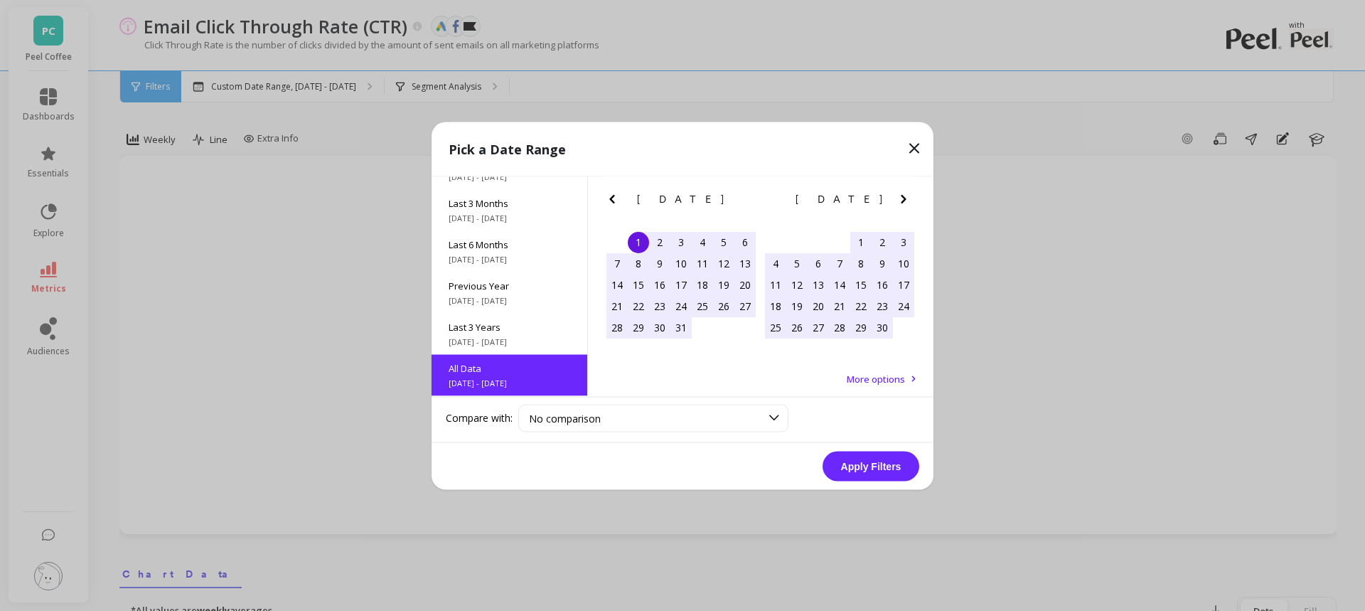
click at [869, 466] on button "Apply Filters" at bounding box center [870, 466] width 97 height 30
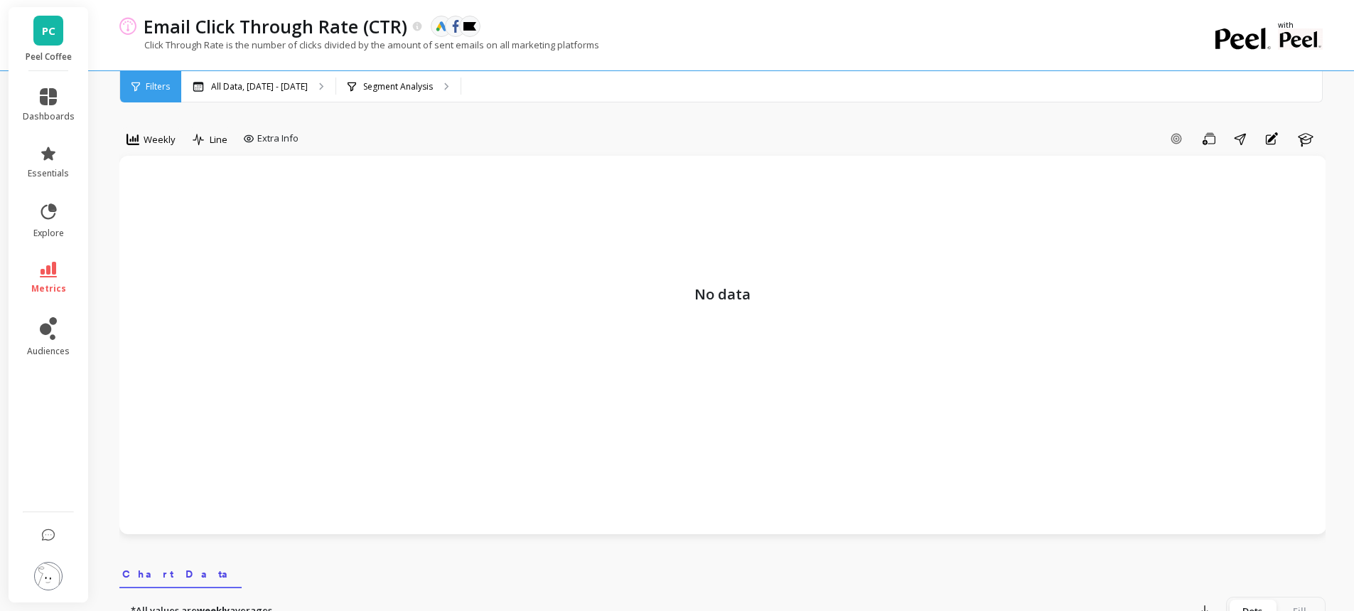
click at [372, 131] on div "Add Goal Save Share Annotations Learn" at bounding box center [814, 138] width 1021 height 23
click at [43, 279] on link "metrics" at bounding box center [49, 278] width 52 height 33
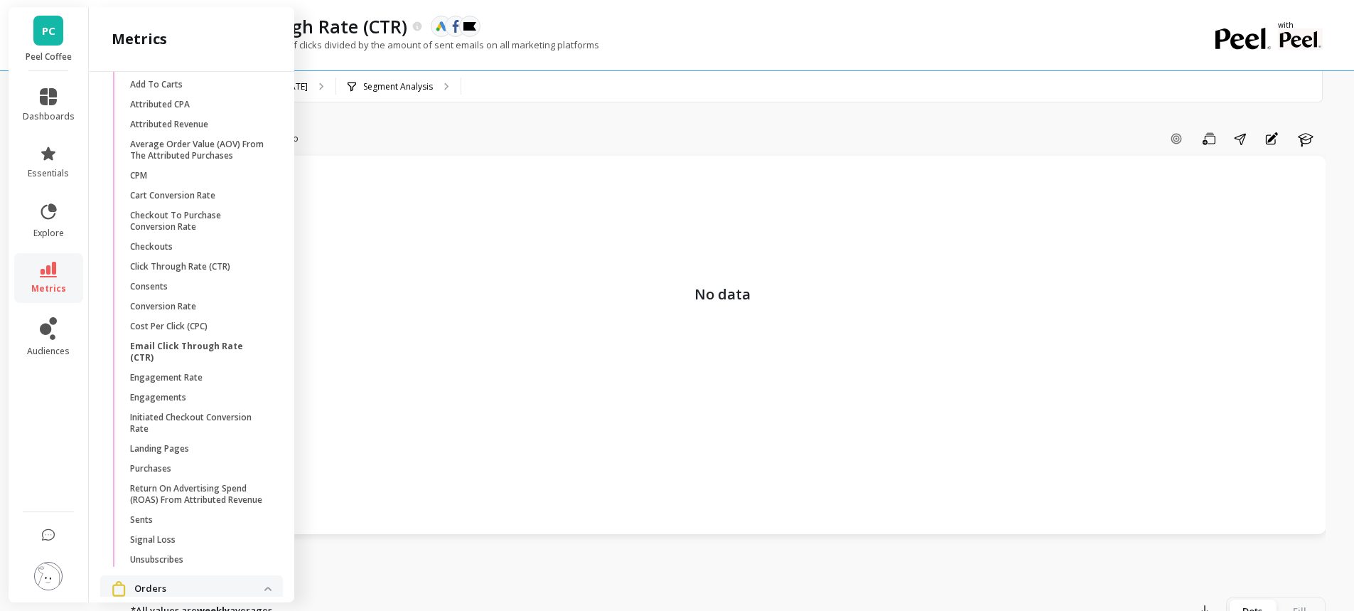
scroll to position [1879, 0]
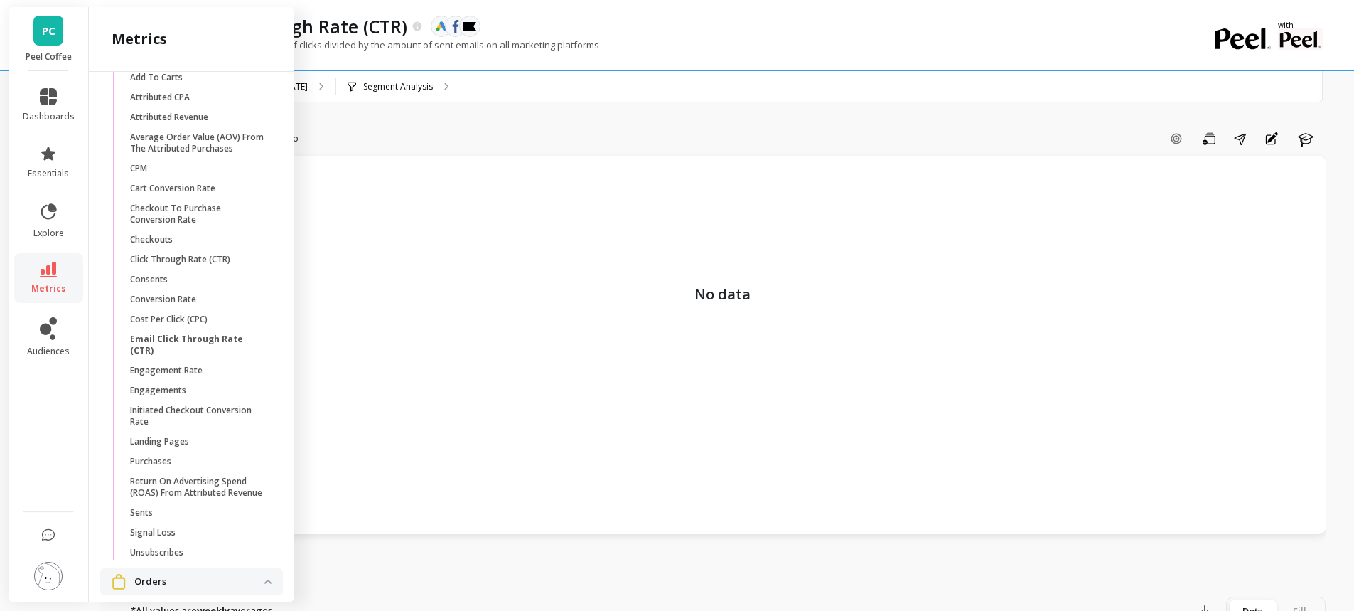
click at [168, 396] on p "Engagements" at bounding box center [158, 390] width 56 height 11
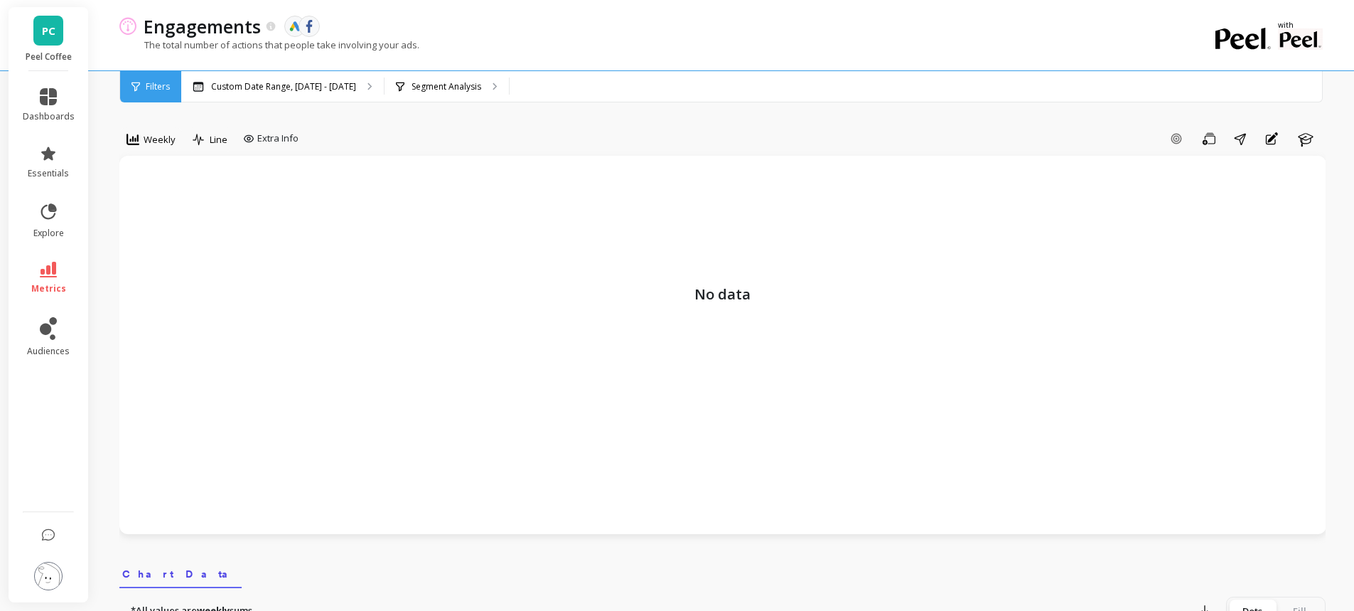
click at [312, 89] on p "Custom Date Range, Mar 1 - Aug 24" at bounding box center [283, 86] width 145 height 11
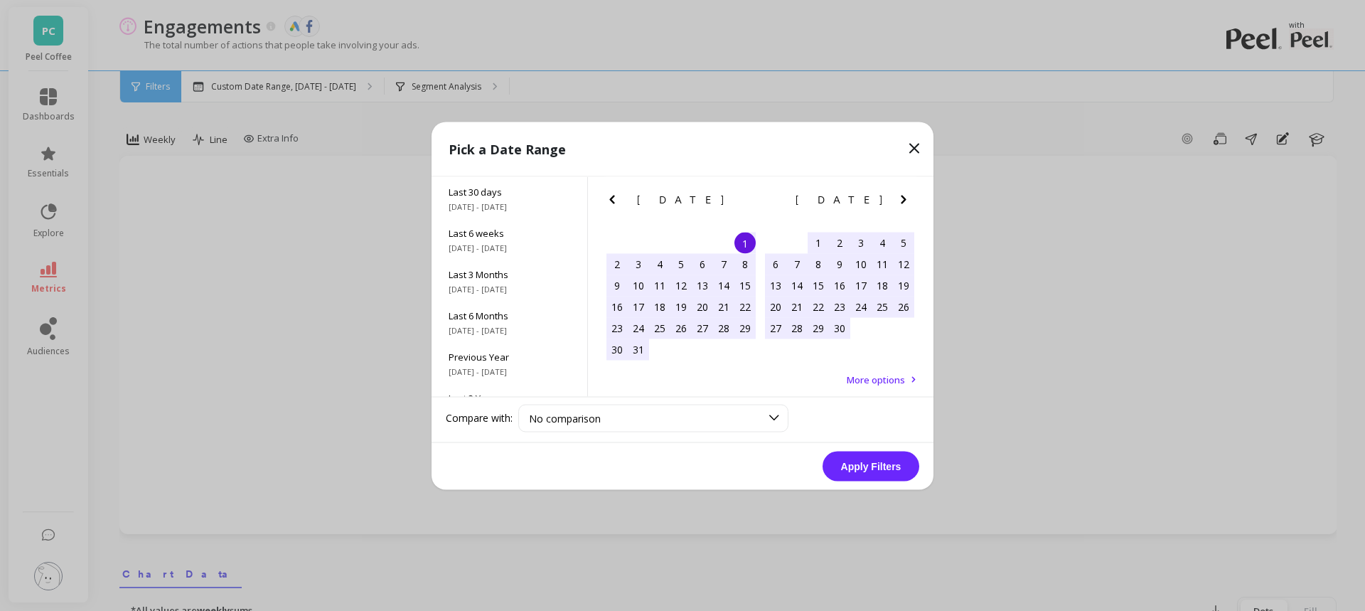
scroll to position [193, 0]
click at [517, 375] on div "All Data 5/1/2017 - 8/31/2025" at bounding box center [509, 375] width 156 height 41
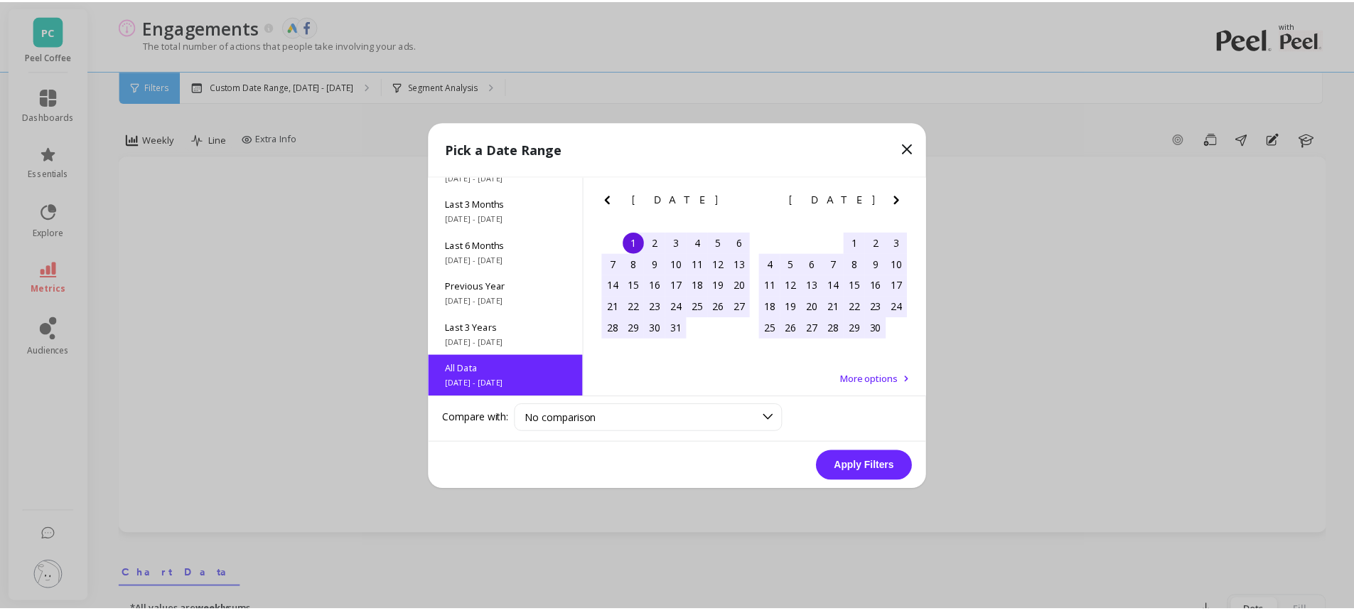
scroll to position [1, 0]
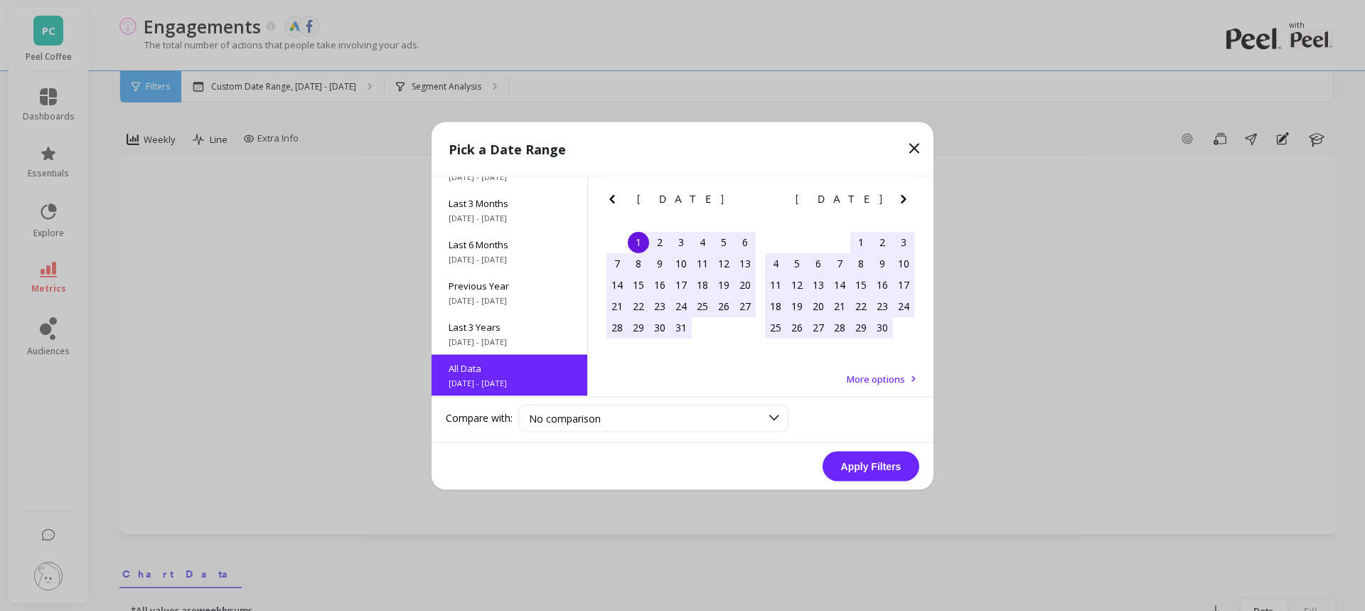
click at [874, 470] on button "Apply Filters" at bounding box center [870, 466] width 97 height 30
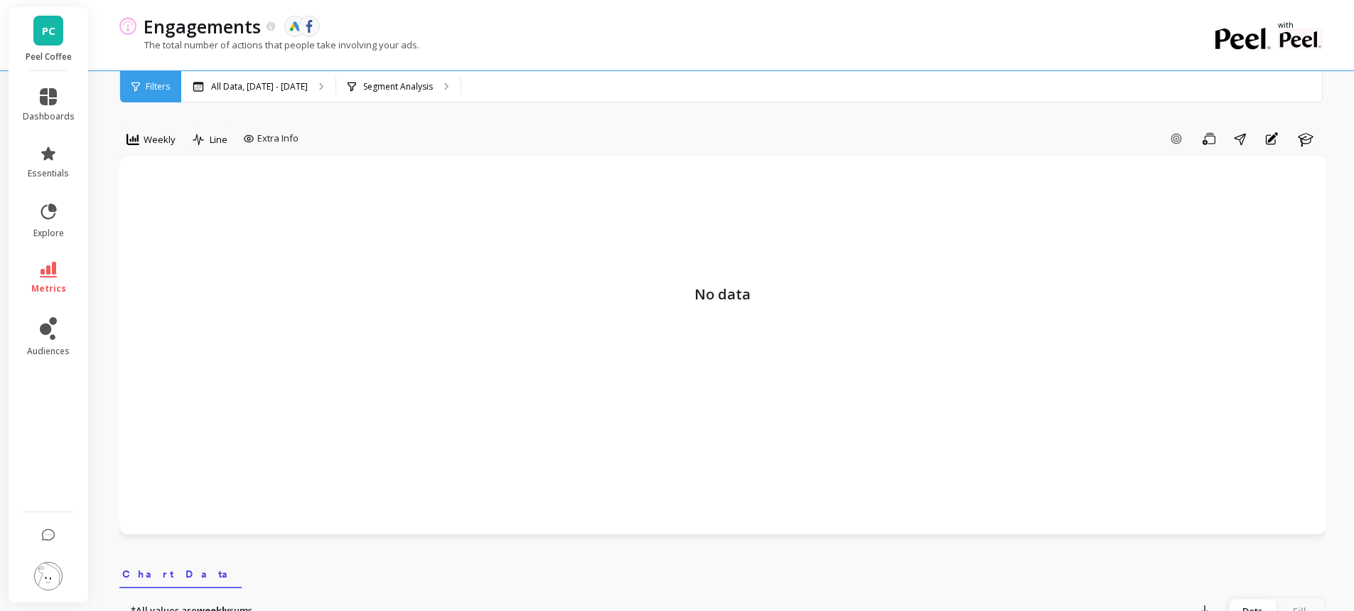
click at [505, 134] on div "Add Goal Save Share Annotations Learn" at bounding box center [814, 138] width 1021 height 23
click at [53, 281] on link "metrics" at bounding box center [49, 278] width 52 height 33
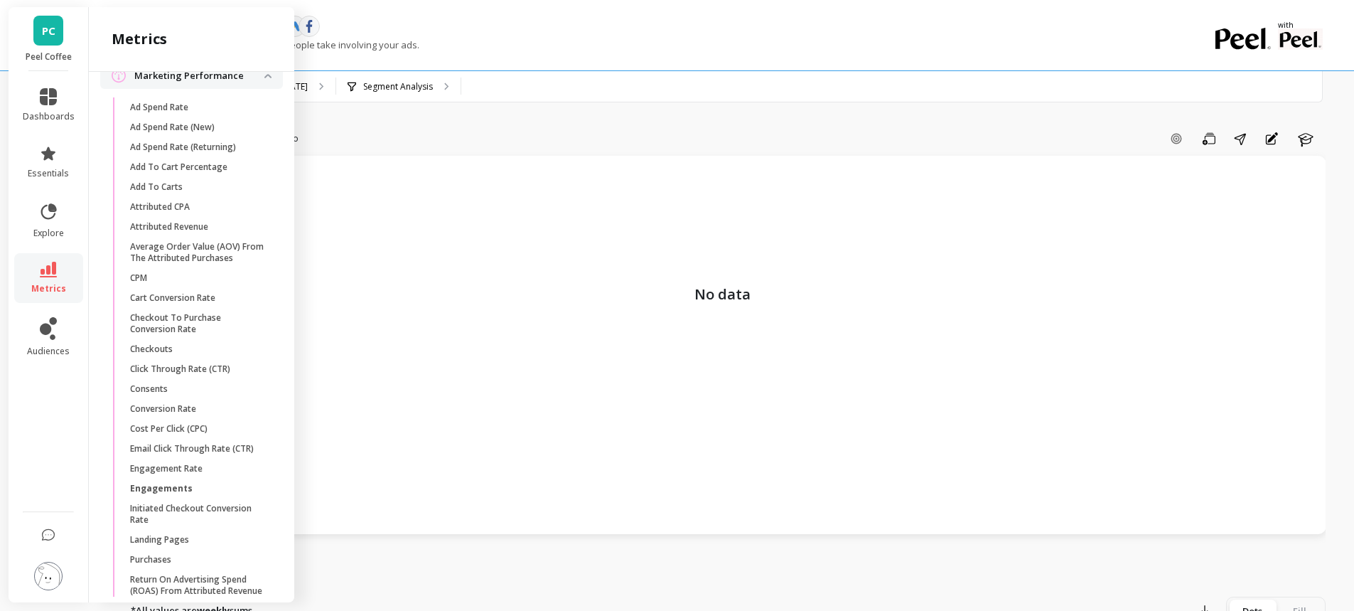
scroll to position [1748, 0]
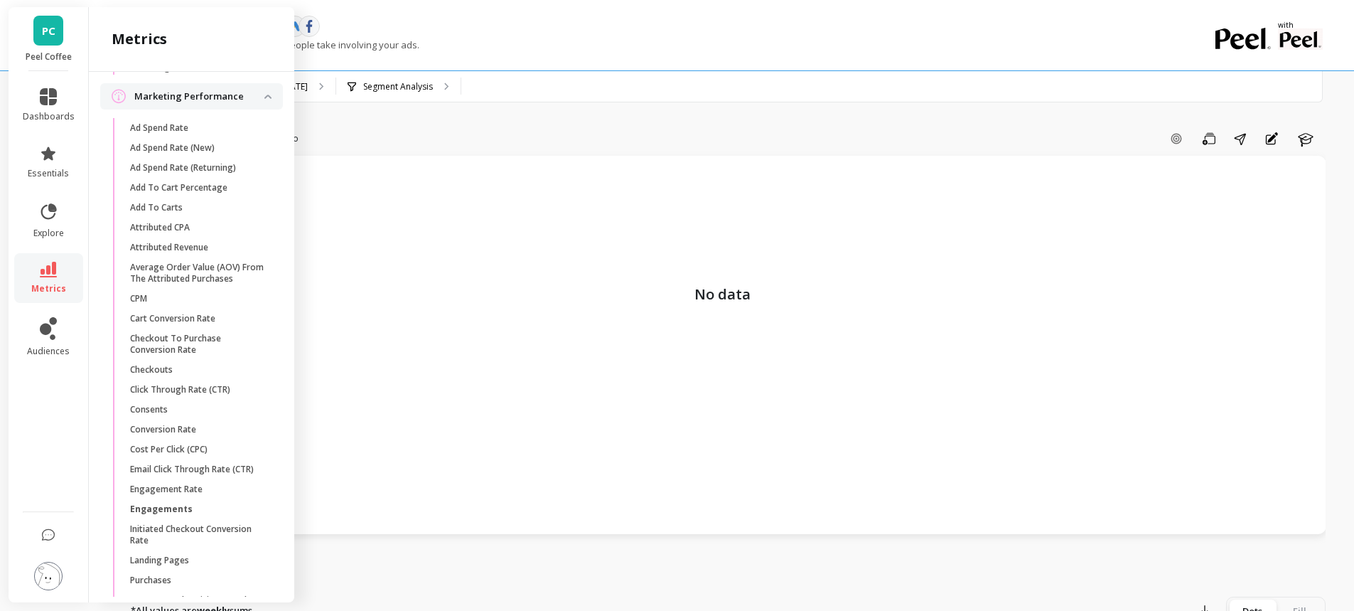
click at [177, 134] on p "Ad Spend Rate" at bounding box center [159, 127] width 58 height 11
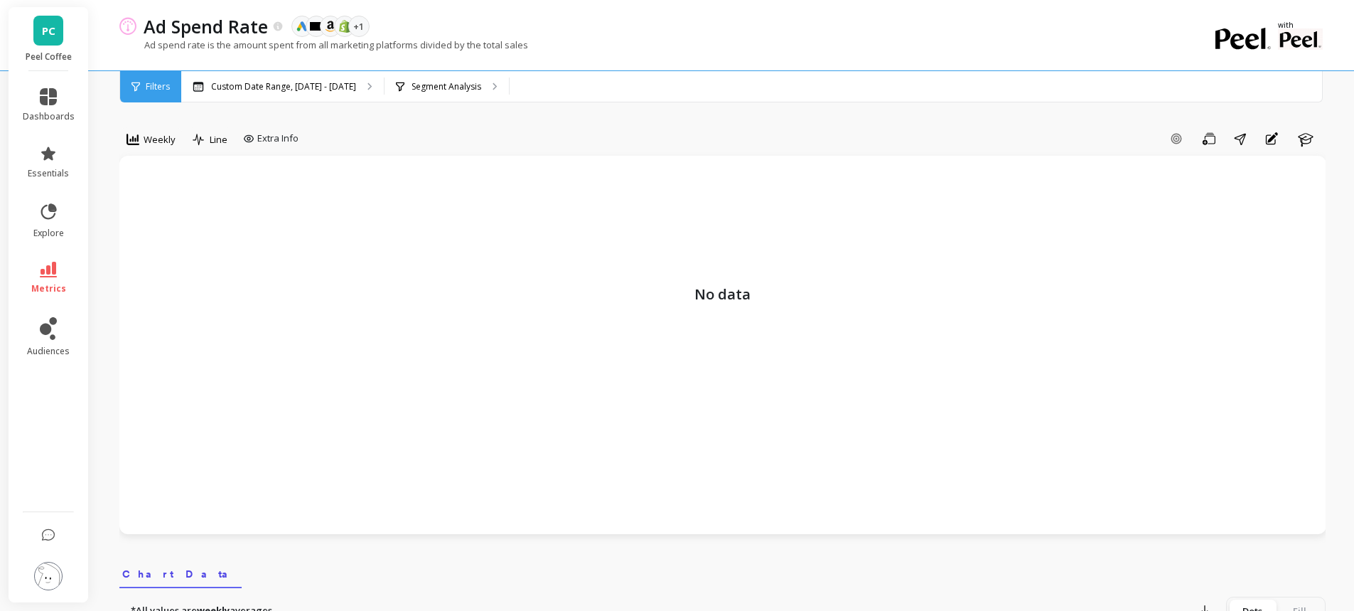
click at [432, 95] on div "Segment Analysis" at bounding box center [447, 86] width 124 height 31
click at [275, 88] on p "Custom Date Range, [DATE] - [DATE]" at bounding box center [283, 86] width 145 height 11
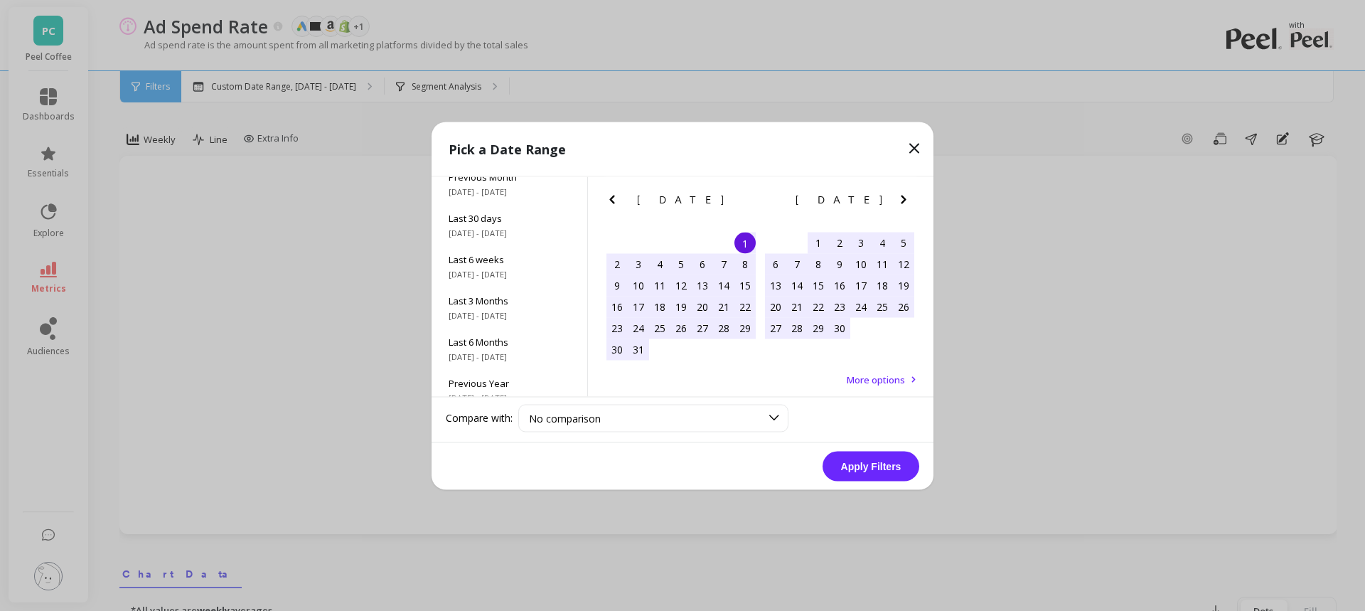
scroll to position [193, 0]
drag, startPoint x: 498, startPoint y: 380, endPoint x: 847, endPoint y: 448, distance: 355.6
click at [498, 380] on span "5/1/2017 - 8/31/2025" at bounding box center [509, 382] width 122 height 11
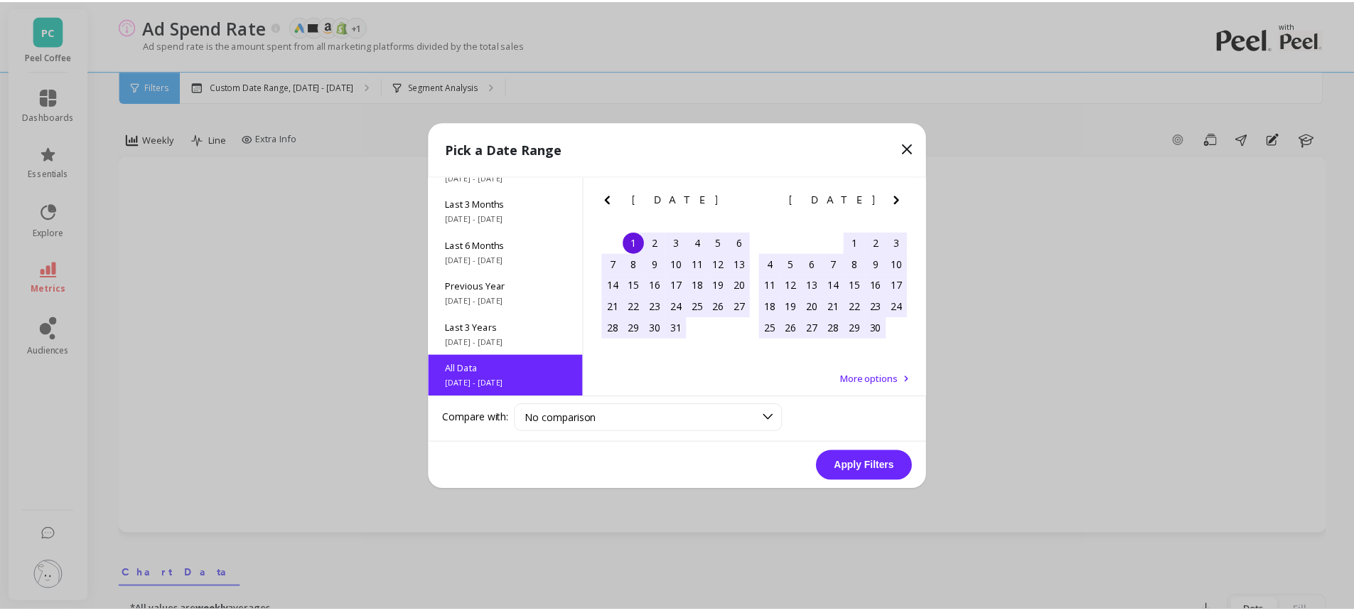
scroll to position [1, 0]
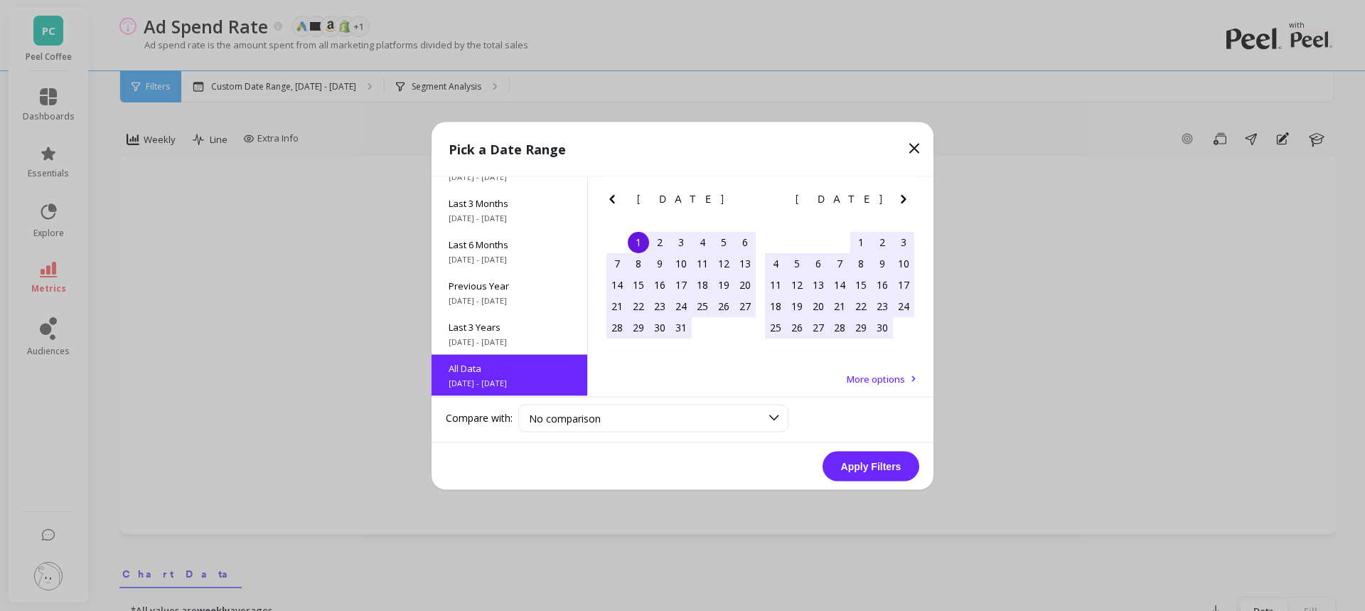
click at [886, 466] on button "Apply Filters" at bounding box center [870, 466] width 97 height 30
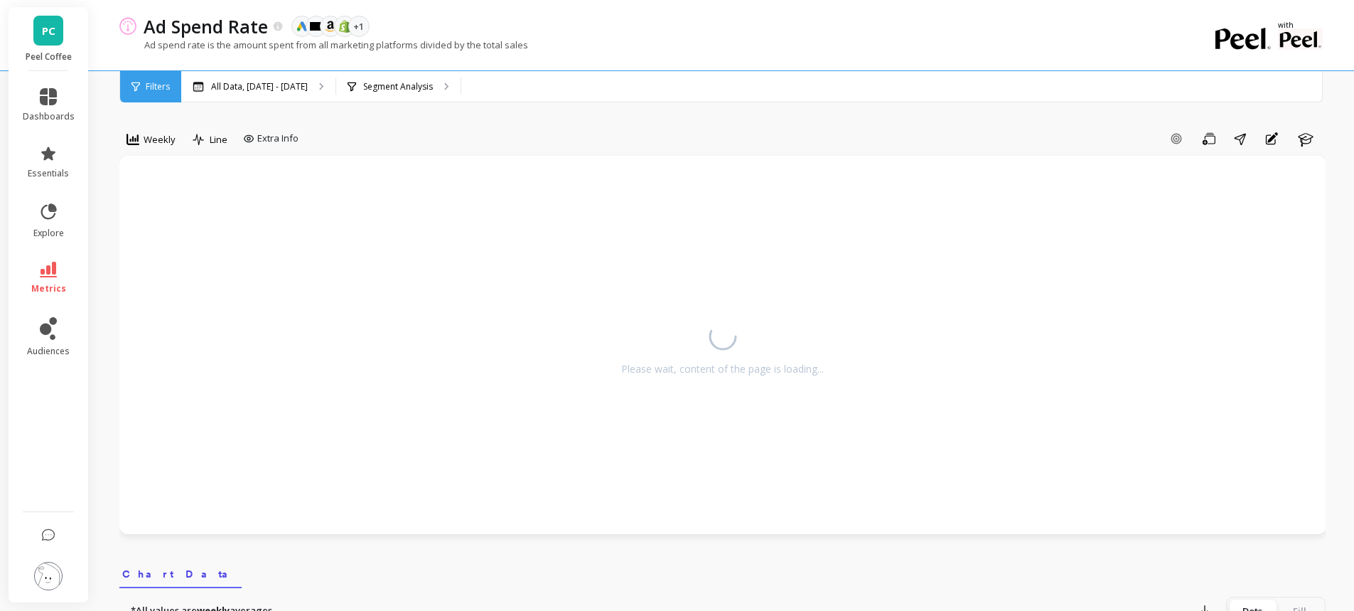
click at [442, 134] on div "Add Goal Save Share Annotations Learn" at bounding box center [814, 138] width 1021 height 23
click at [55, 275] on icon at bounding box center [48, 270] width 17 height 16
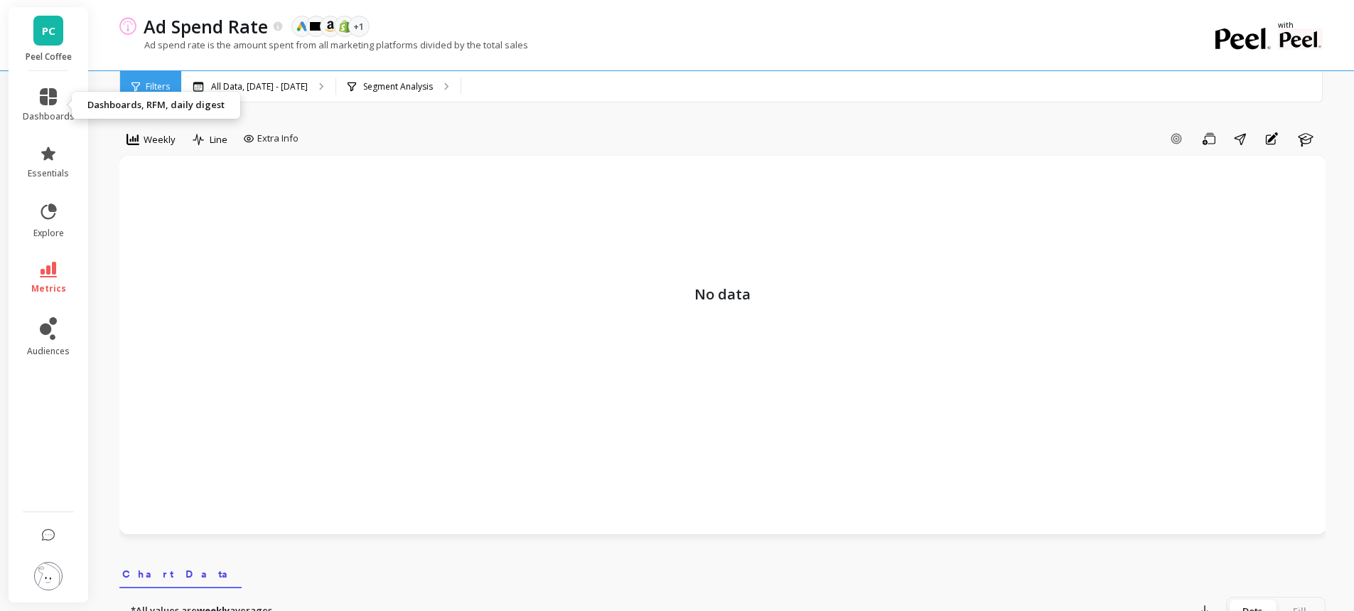
click at [50, 96] on icon at bounding box center [48, 96] width 17 height 17
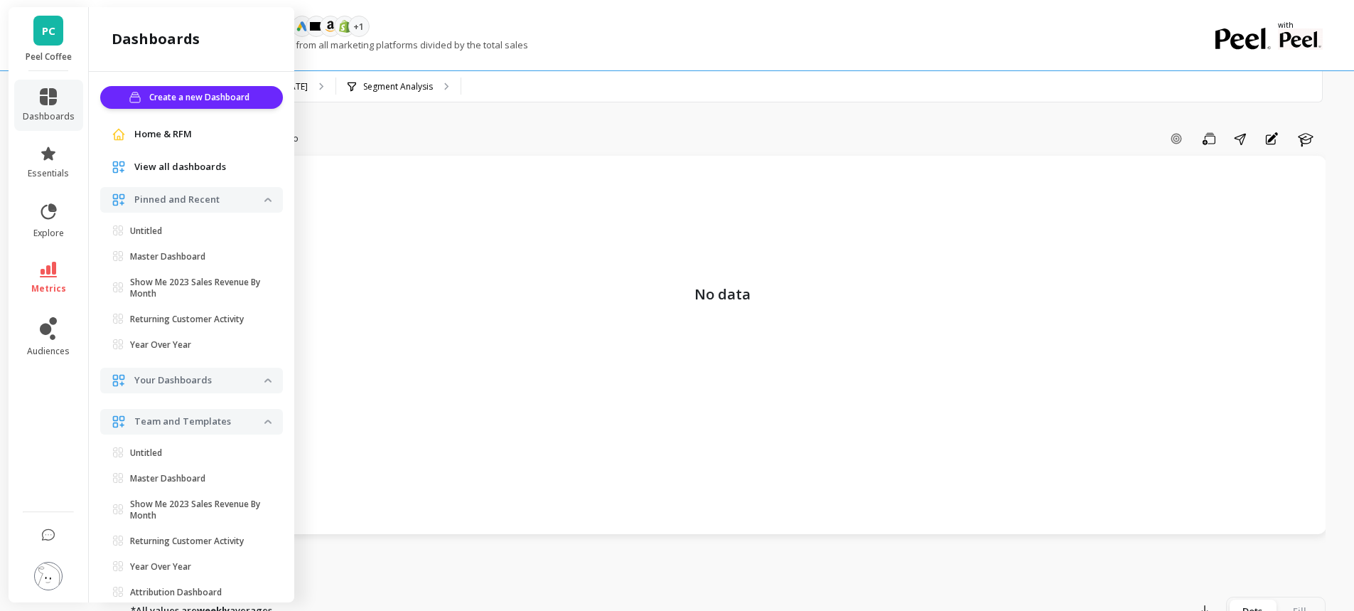
click at [181, 128] on span "Home & RFM" at bounding box center [163, 134] width 58 height 14
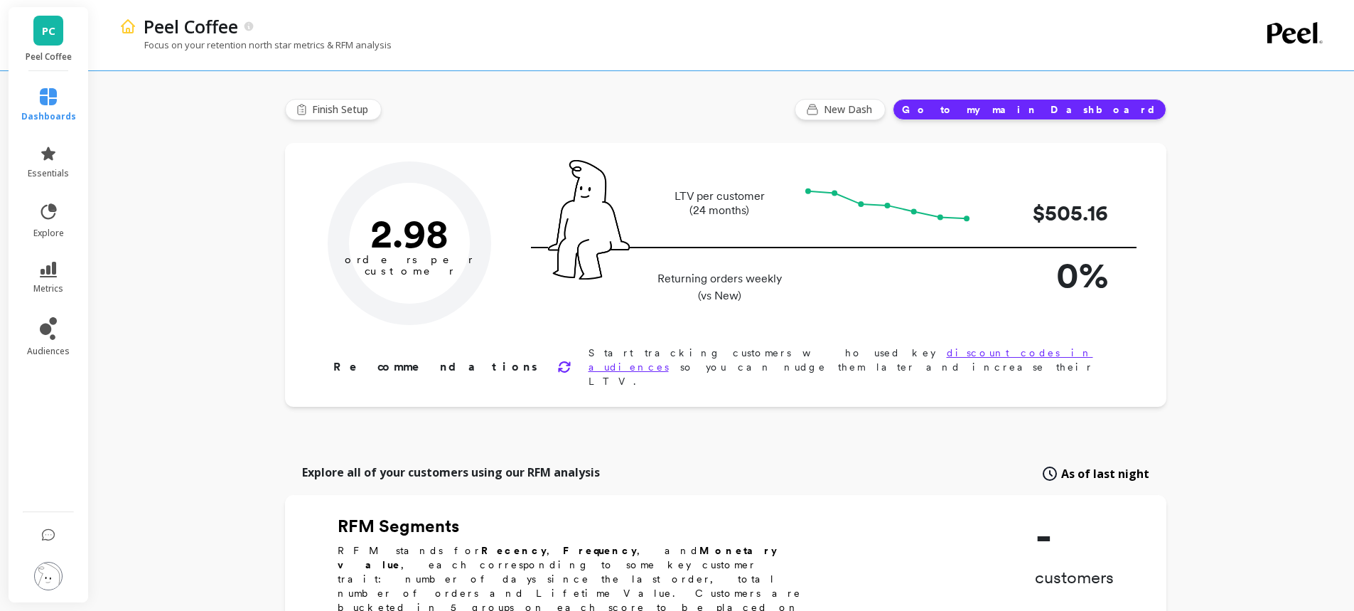
type input "Champions"
type input "8772"
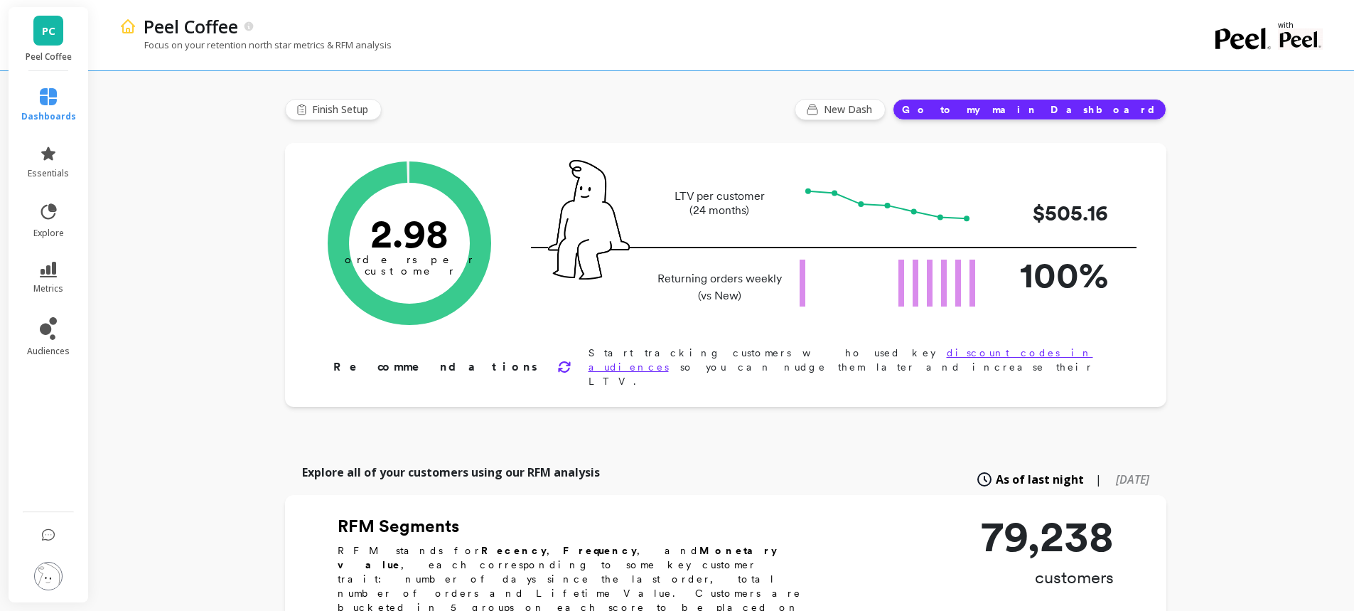
click at [54, 261] on li "metrics" at bounding box center [49, 278] width 72 height 50
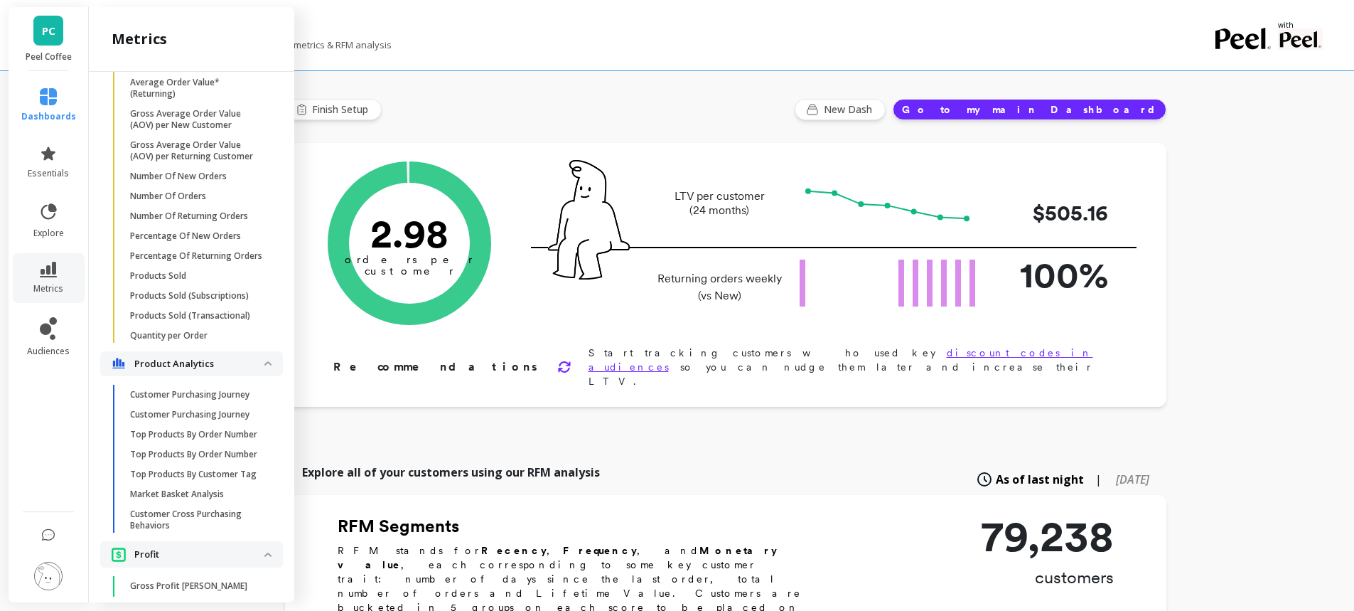
scroll to position [2657, 0]
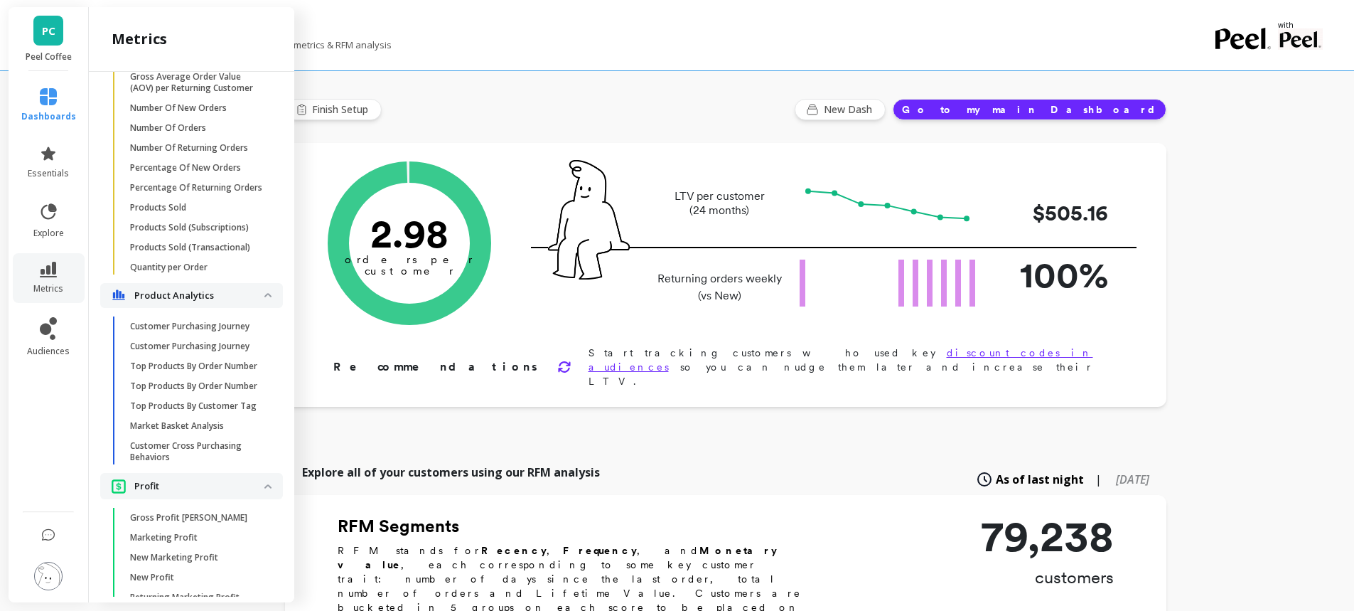
click at [173, 431] on p "Market Basket Analysis" at bounding box center [177, 425] width 94 height 11
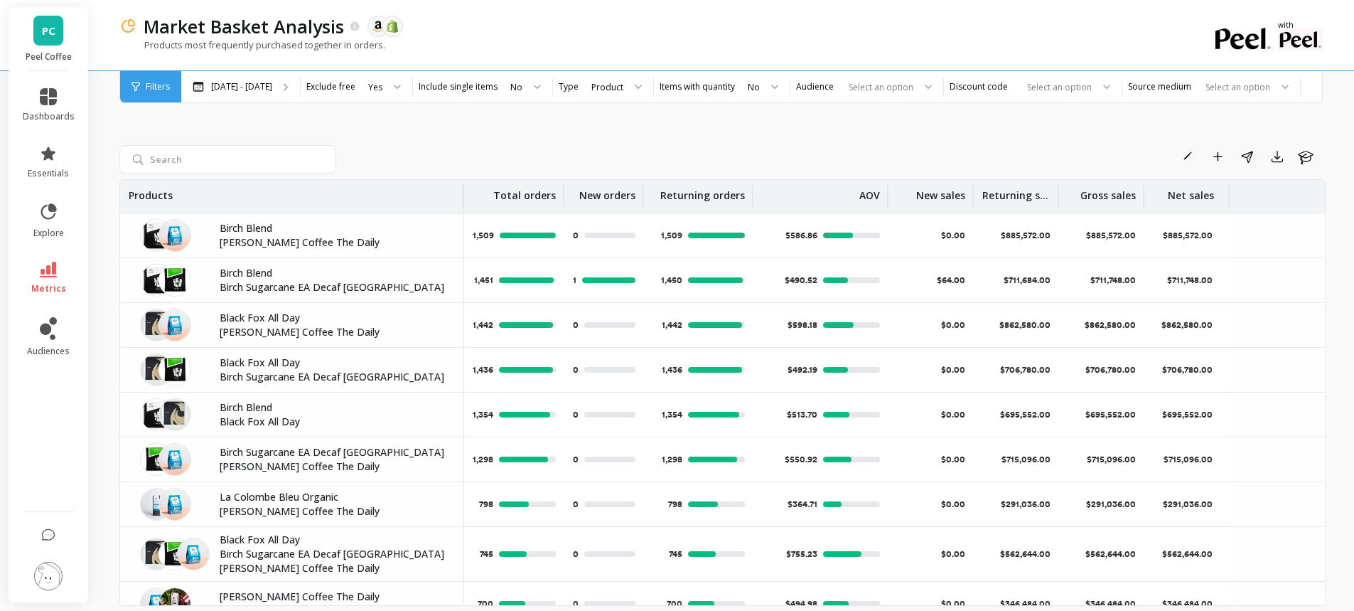
click at [53, 582] on img at bounding box center [48, 576] width 28 height 28
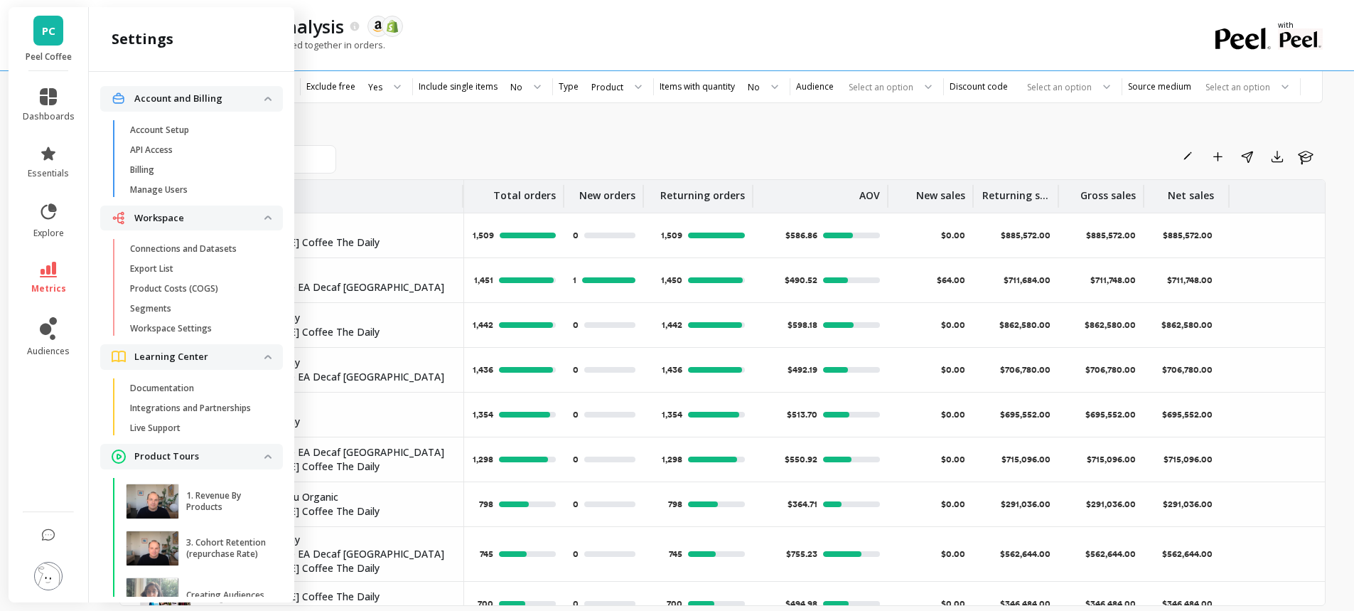
click at [166, 248] on p "Connections and Datasets" at bounding box center [183, 248] width 107 height 11
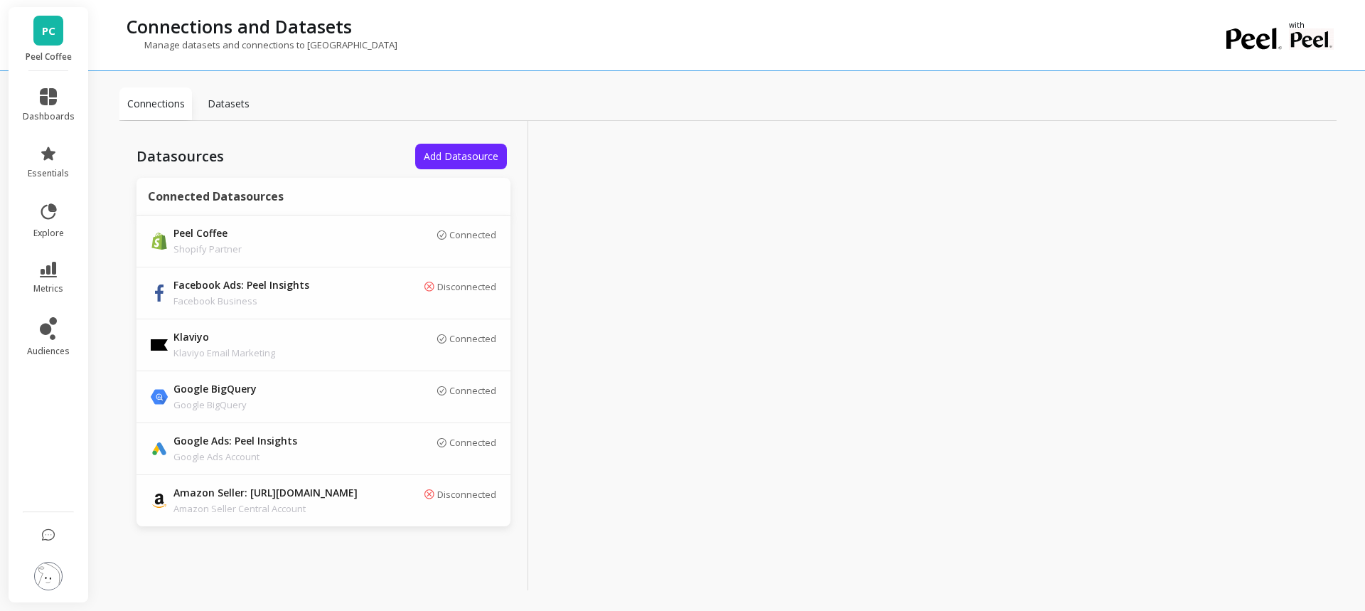
click at [450, 157] on span "Add Datasource" at bounding box center [461, 156] width 75 height 14
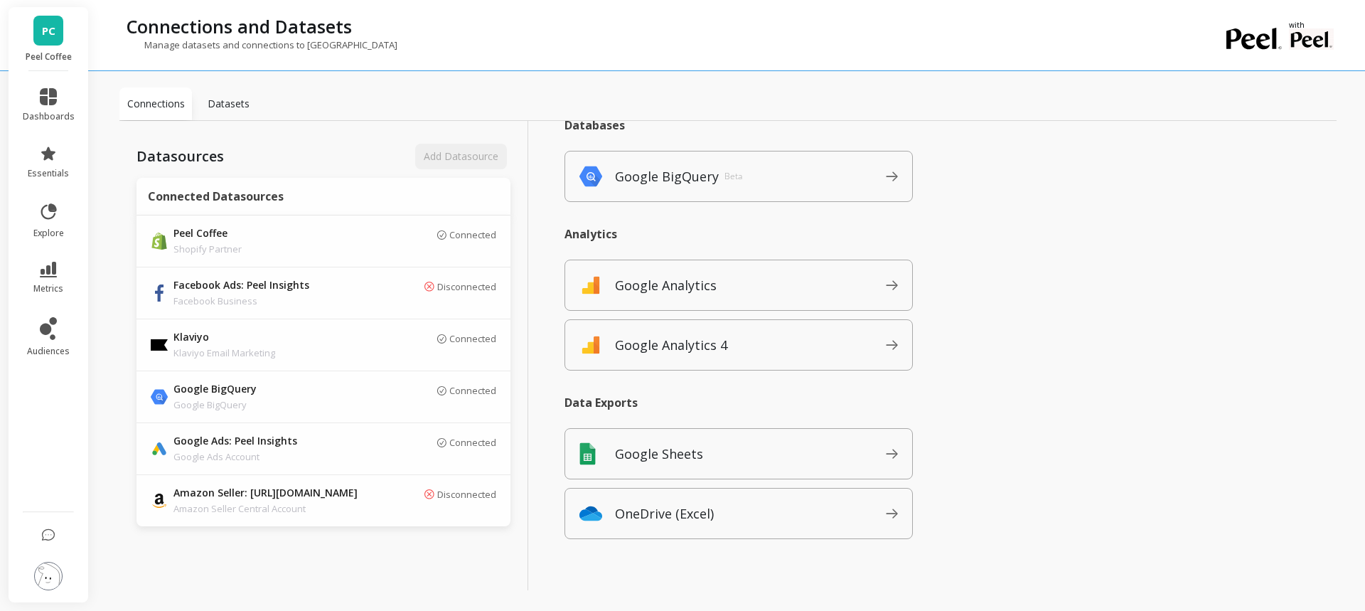
scroll to position [1751, 0]
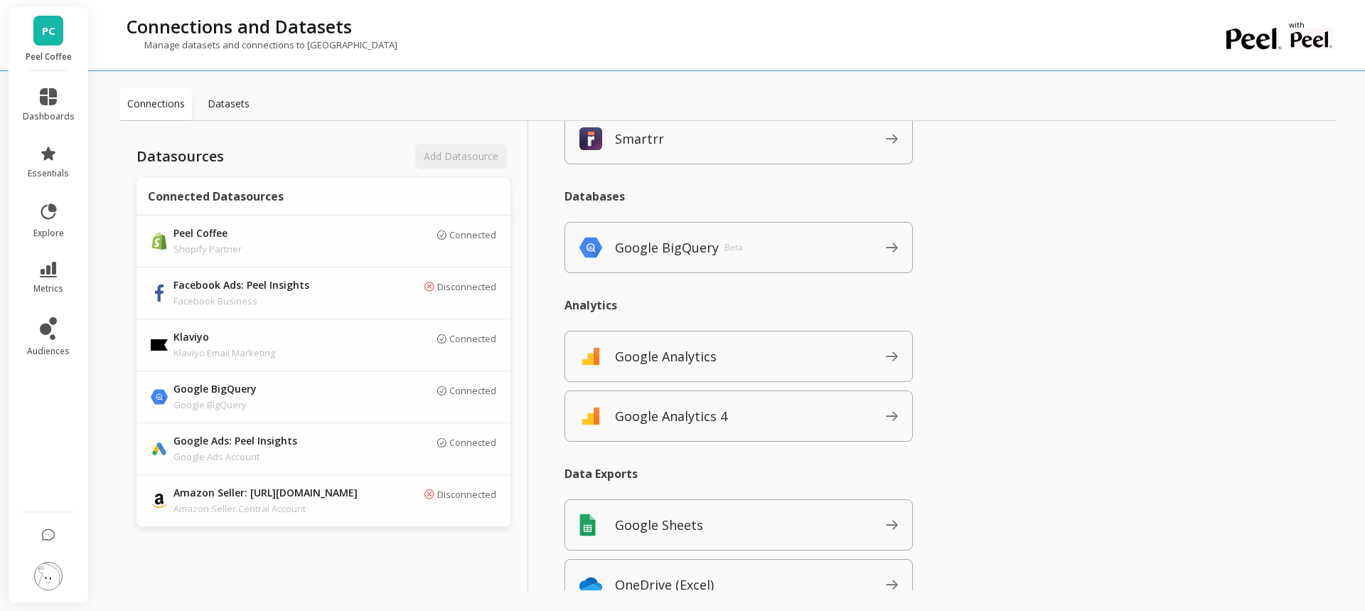
click at [746, 302] on p "Analytics" at bounding box center [738, 305] width 348 height 16
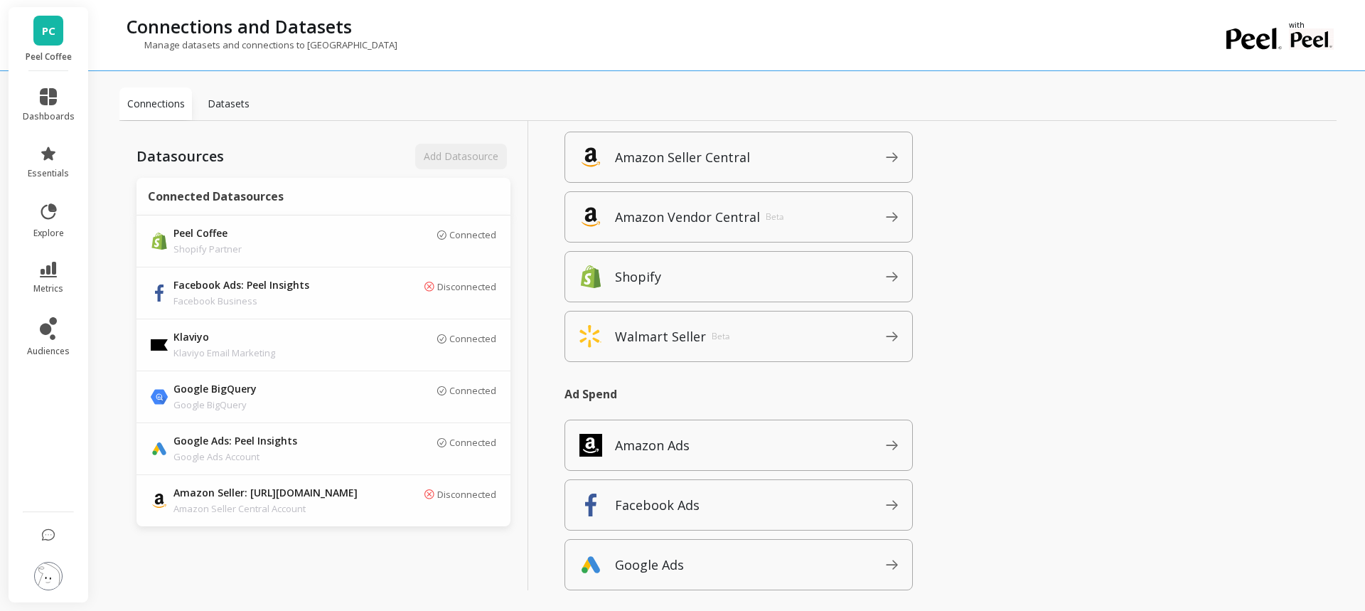
scroll to position [0, 0]
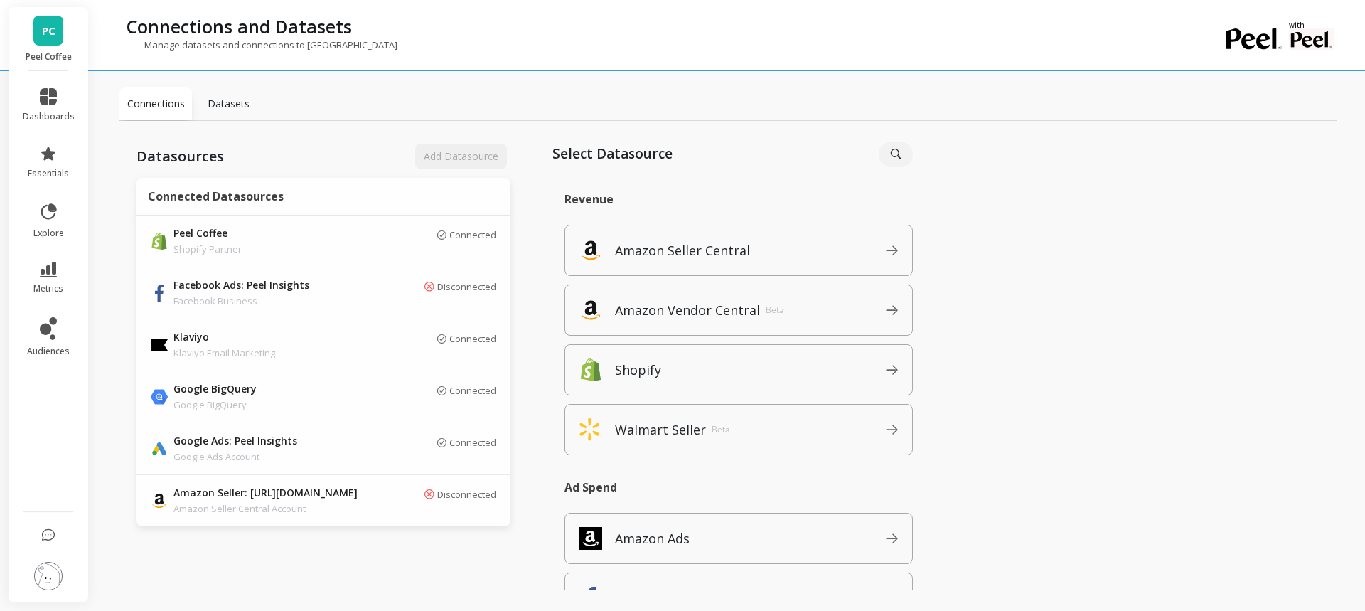
click at [50, 34] on span "PC" at bounding box center [49, 31] width 14 height 16
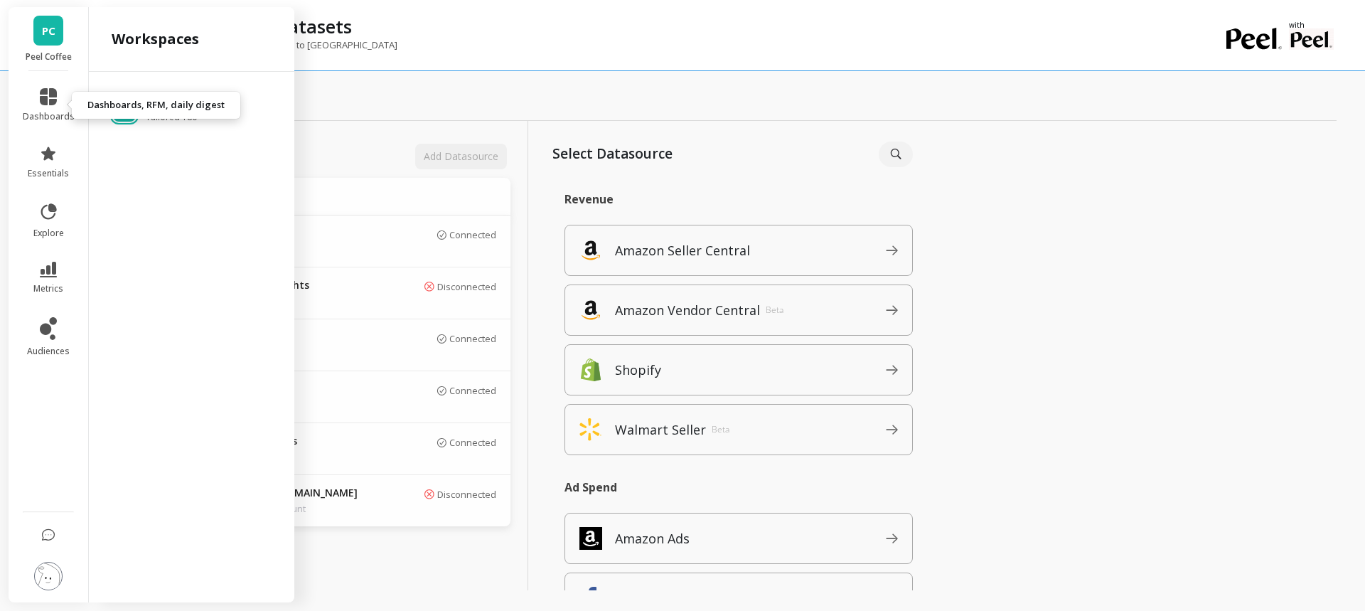
click at [57, 100] on link "dashboards" at bounding box center [49, 105] width 52 height 34
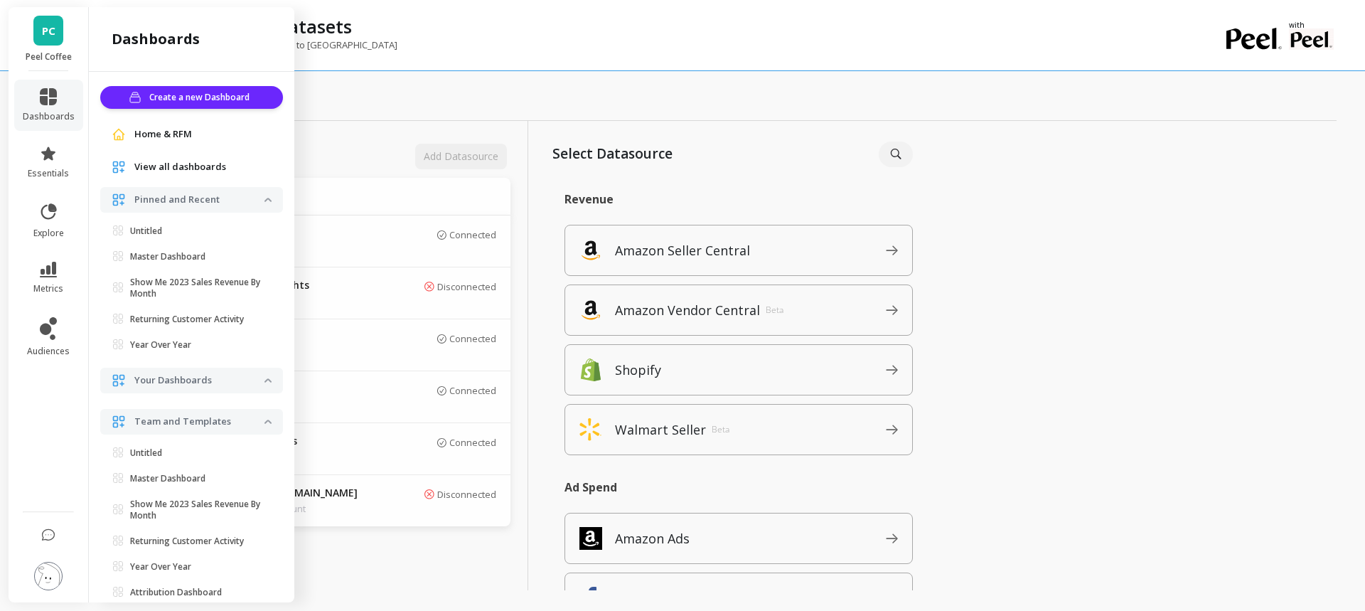
click at [181, 136] on span "Home & RFM" at bounding box center [163, 134] width 58 height 14
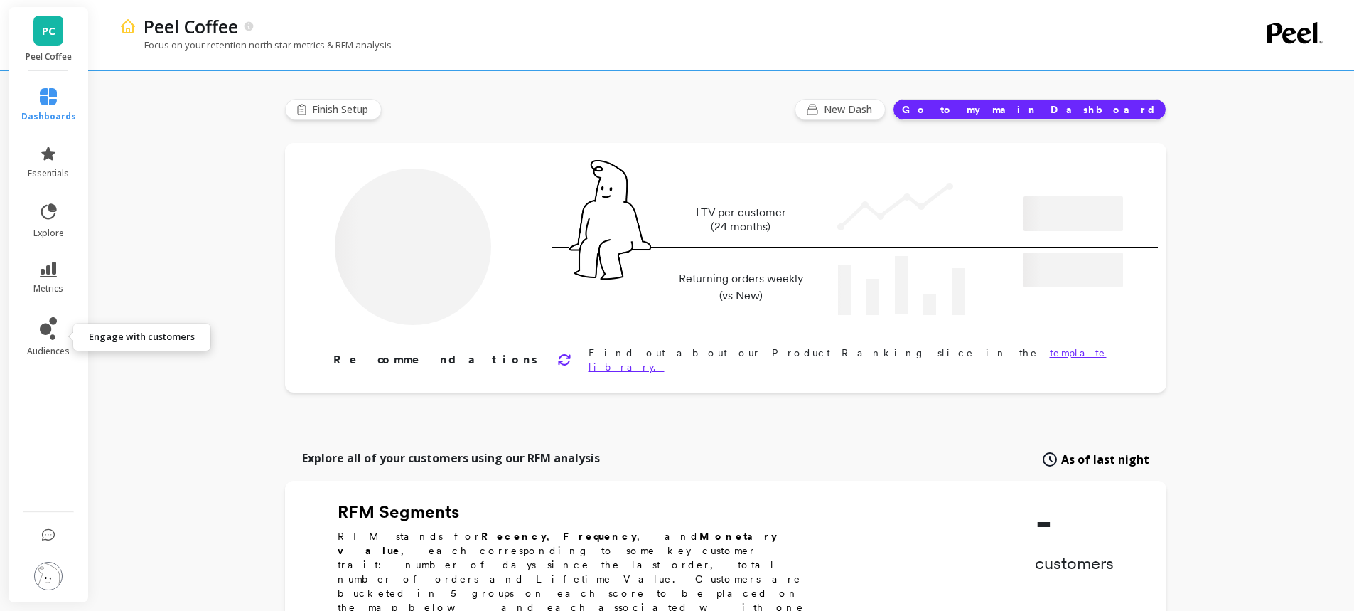
click at [50, 328] on icon at bounding box center [45, 328] width 11 height 11
type input "Champions"
type input "8772"
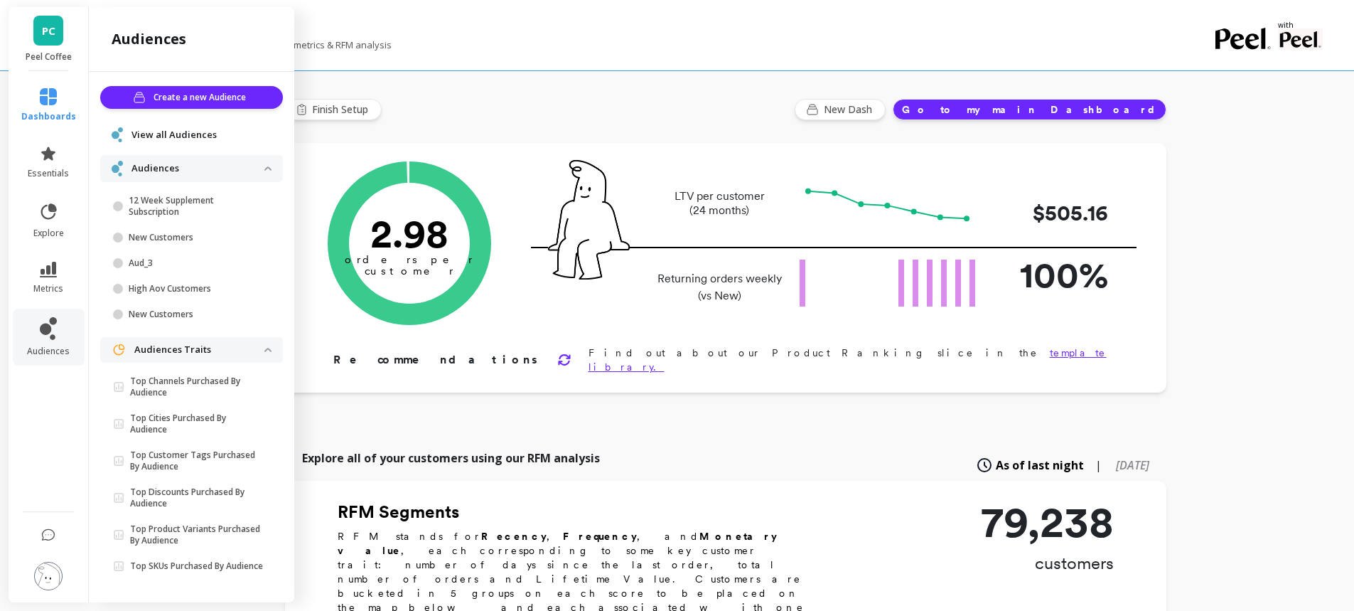
click at [183, 136] on span "View all Audiences" at bounding box center [173, 135] width 85 height 14
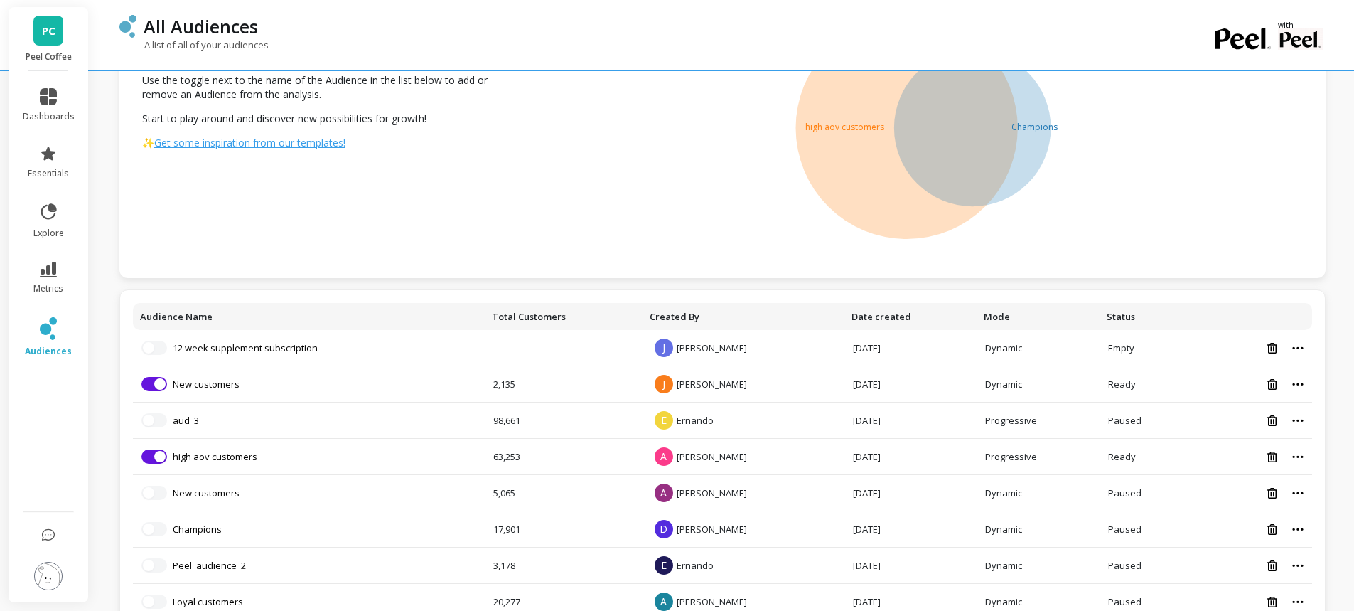
scroll to position [142, 0]
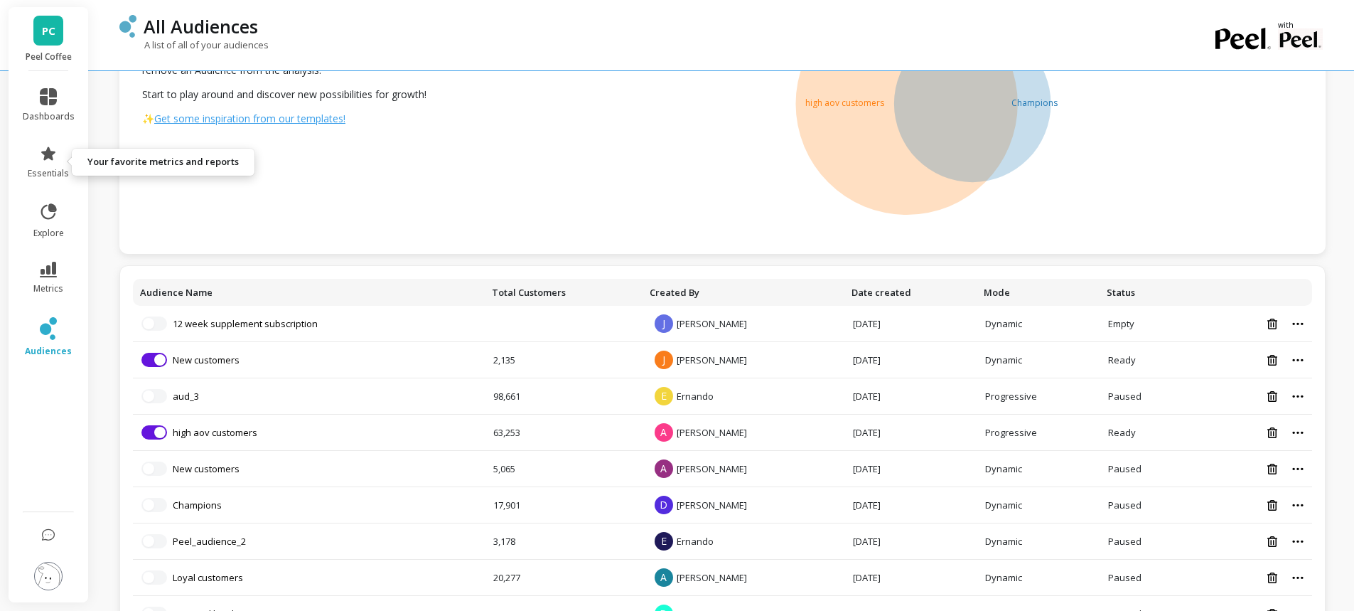
click at [46, 155] on icon at bounding box center [48, 153] width 14 height 14
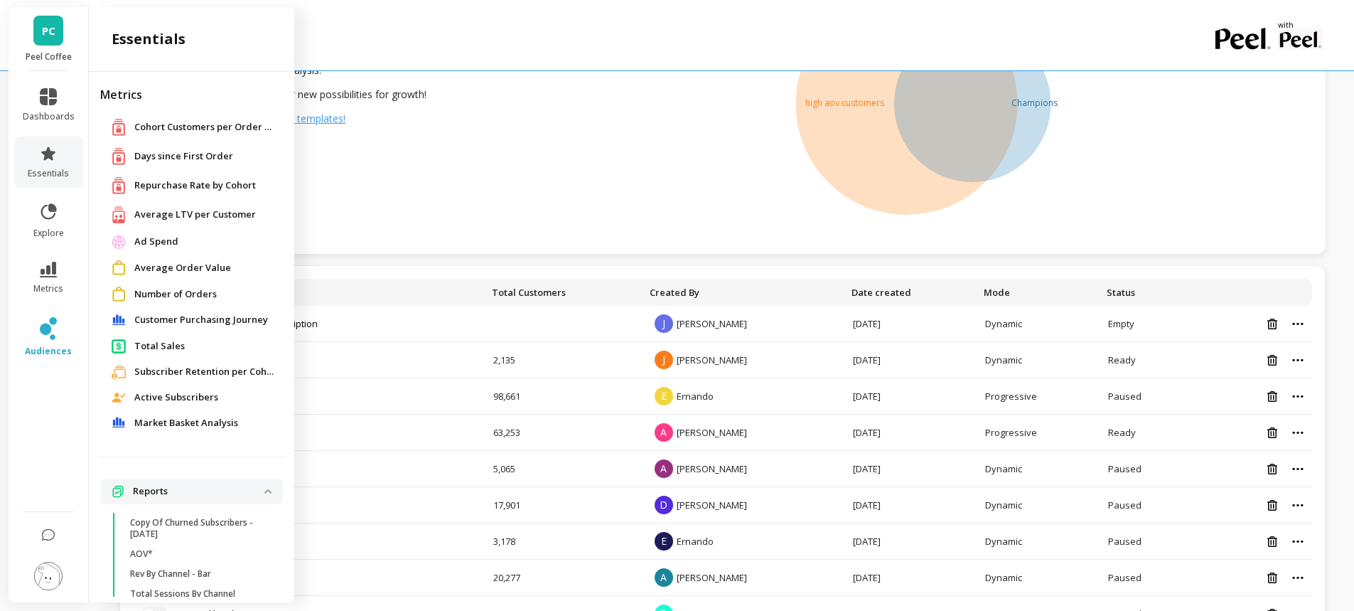
click at [156, 344] on span "Total Sales" at bounding box center [159, 346] width 50 height 14
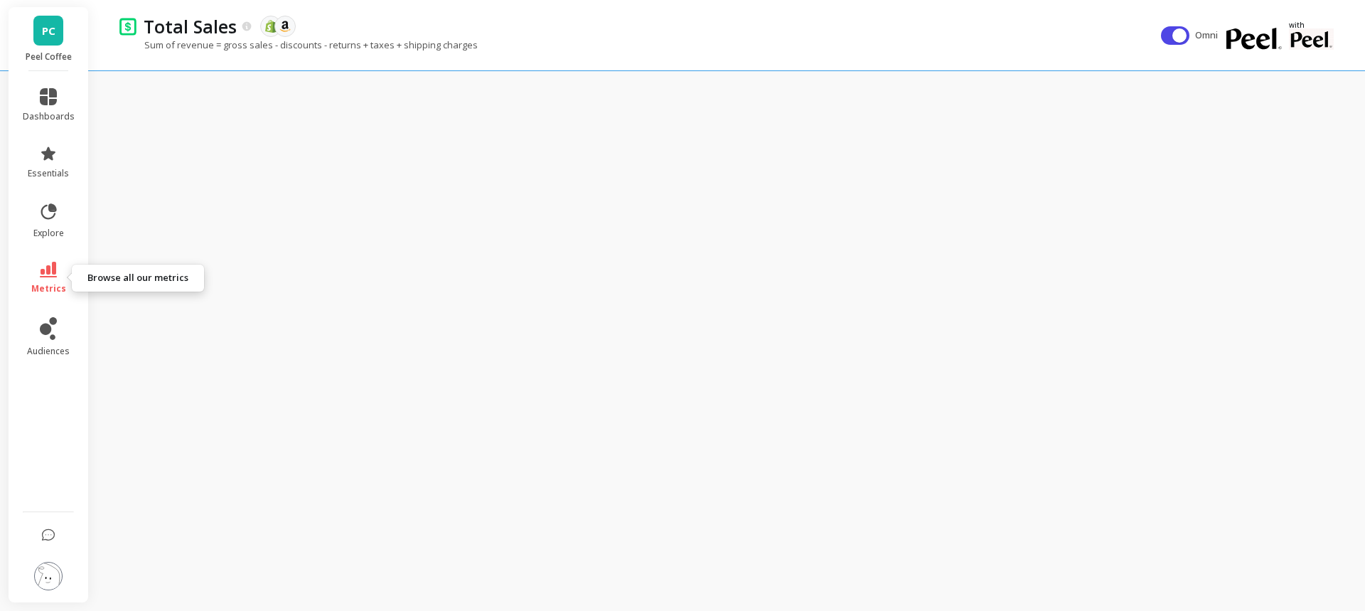
click at [48, 271] on icon at bounding box center [48, 270] width 17 height 16
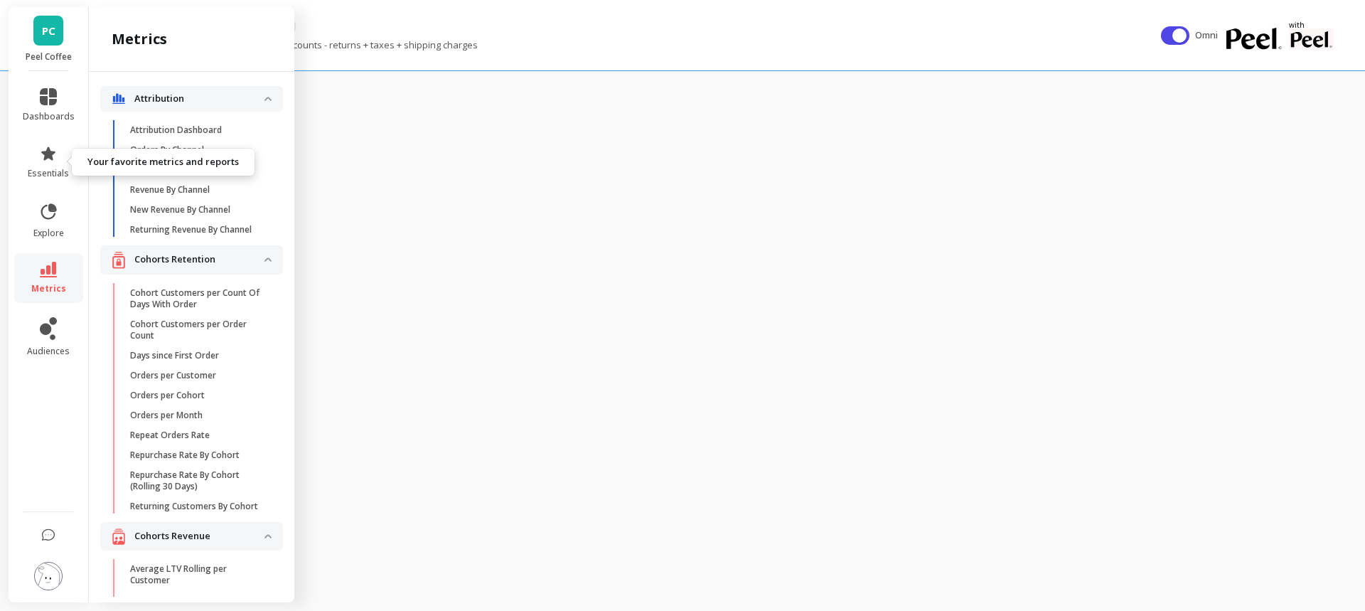
click at [43, 169] on span "essentials" at bounding box center [48, 173] width 41 height 11
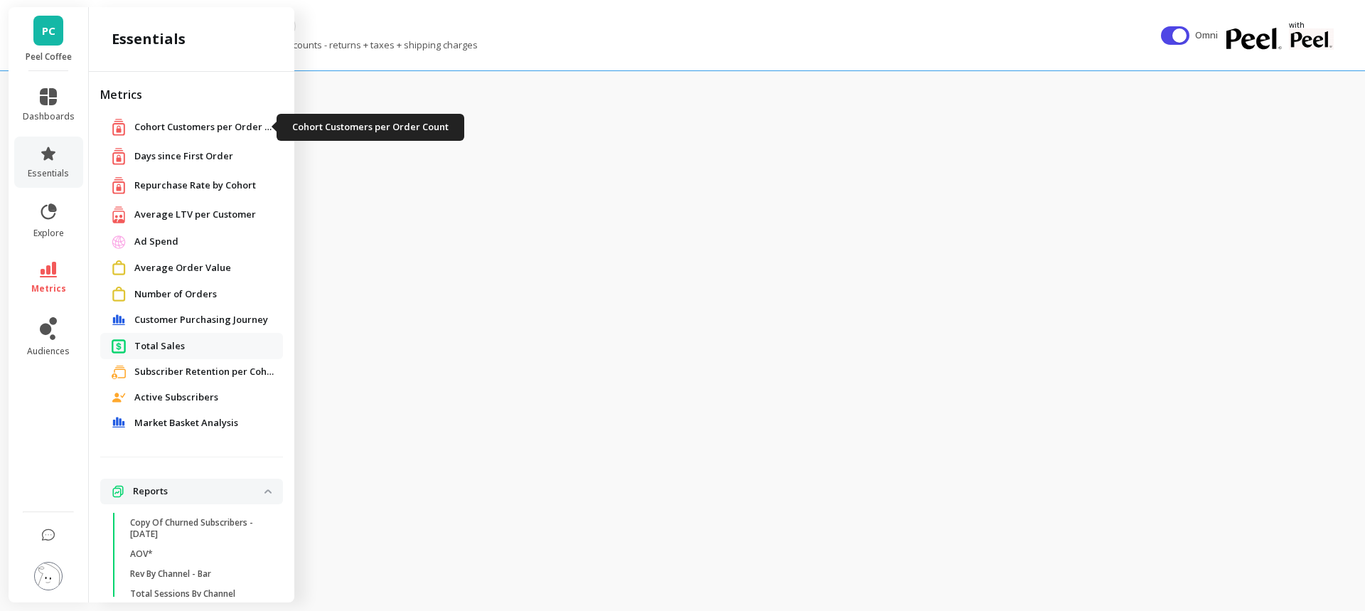
click at [184, 124] on span "Cohort Customers per Order Count" at bounding box center [205, 127] width 142 height 14
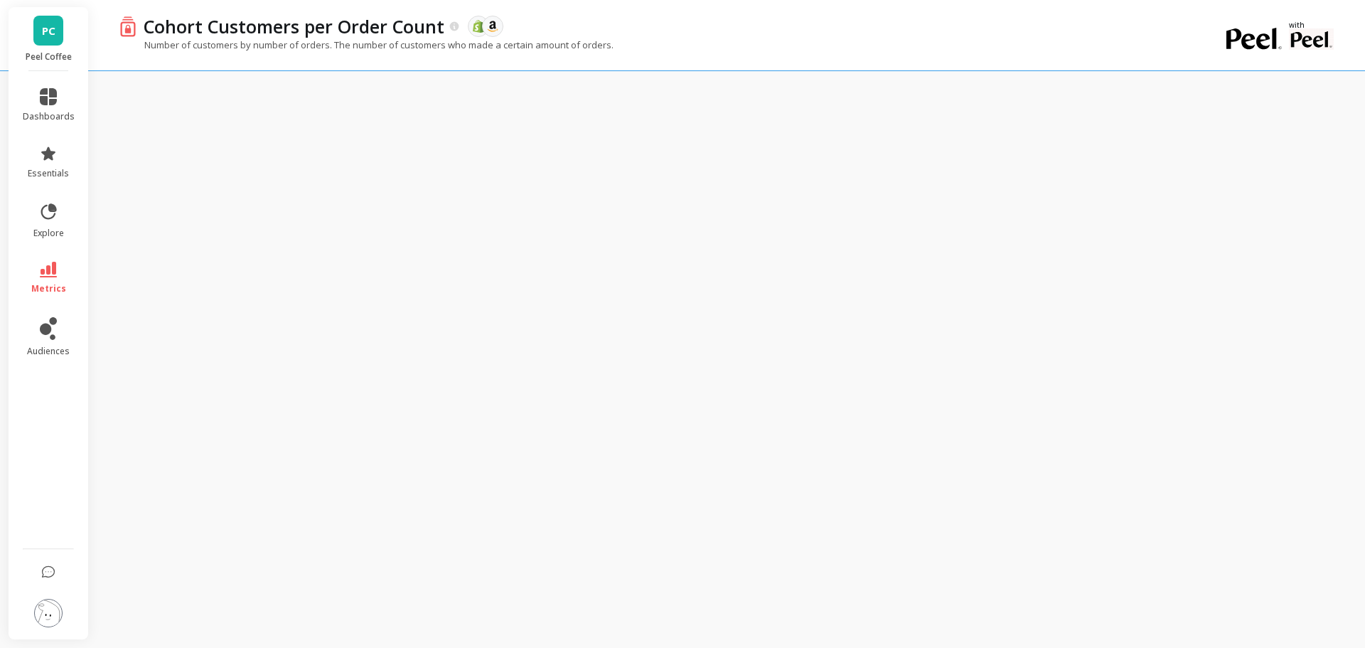
drag, startPoint x: 60, startPoint y: 387, endPoint x: 60, endPoint y: 374, distance: 12.8
click at [60, 381] on ul "dashboards essentials explore metrics audiences" at bounding box center [49, 305] width 80 height 451
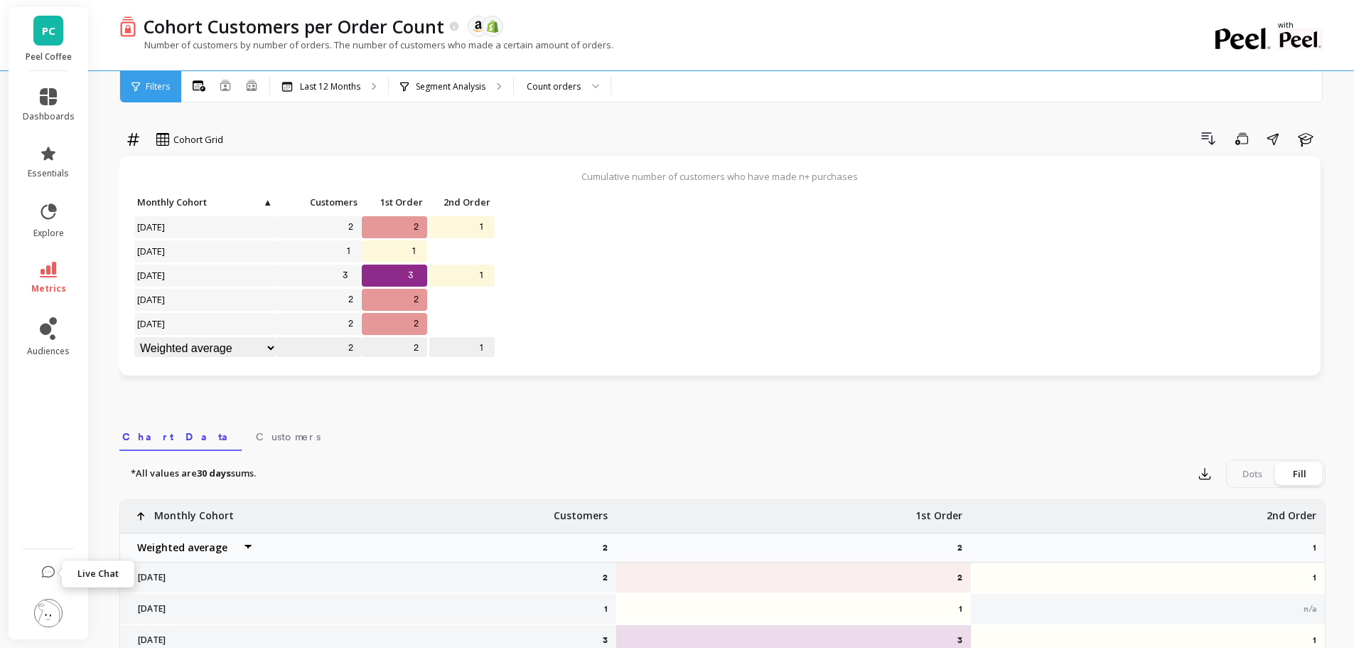
click at [48, 569] on icon at bounding box center [48, 572] width 14 height 14
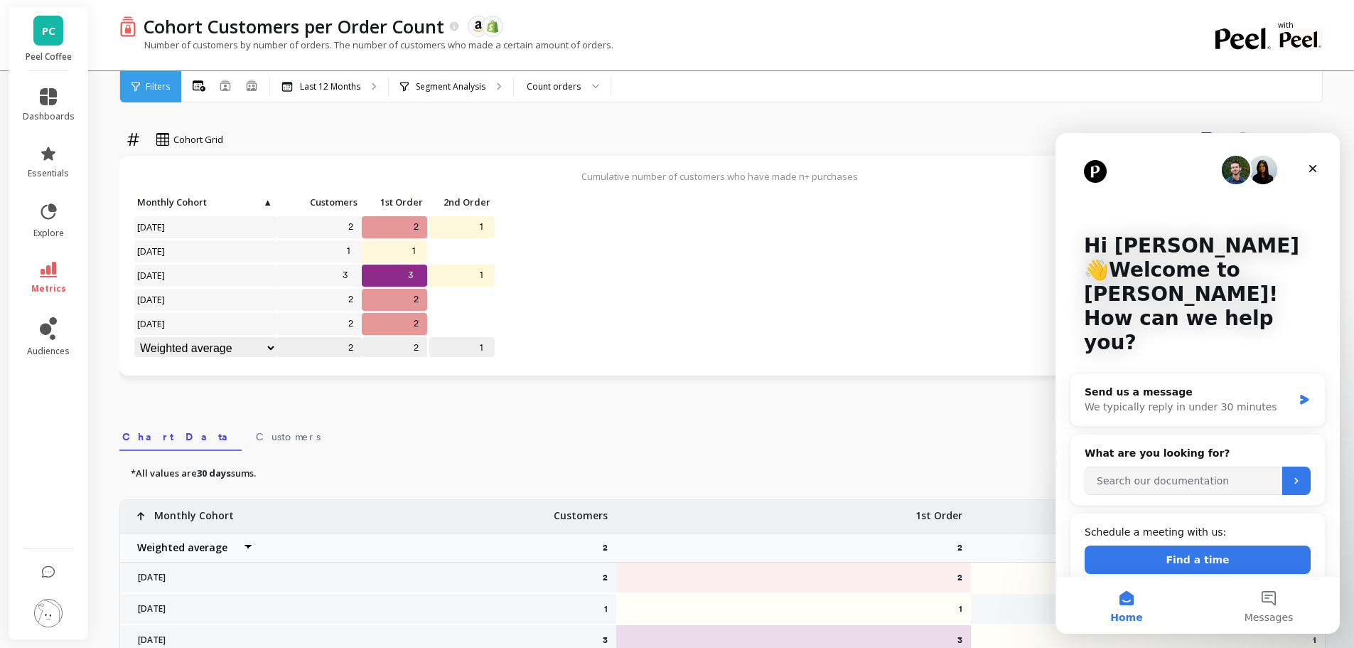
click at [1316, 164] on icon "Close" at bounding box center [1312, 168] width 11 height 11
